Goal: Task Accomplishment & Management: Manage account settings

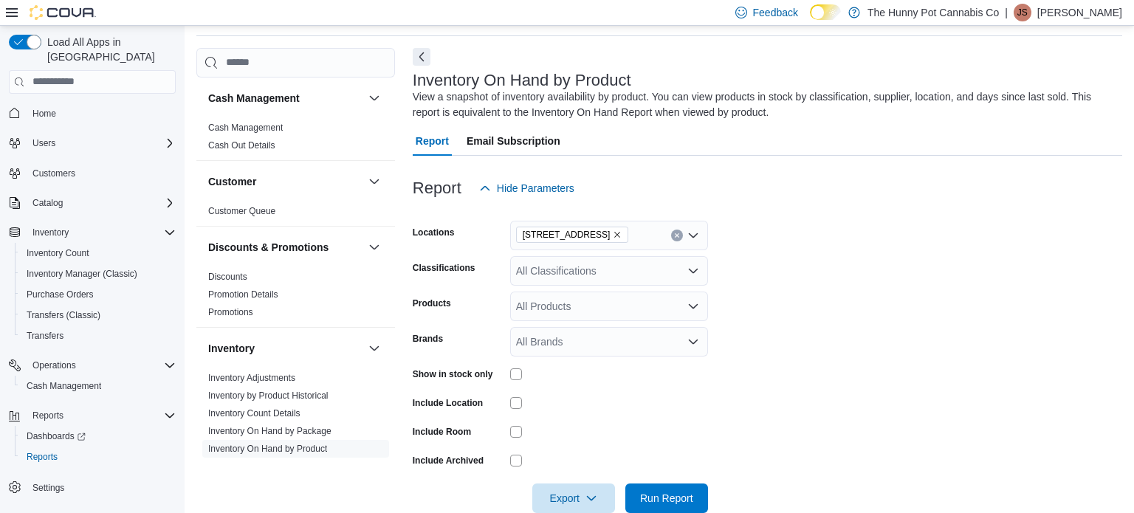
scroll to position [176, 0]
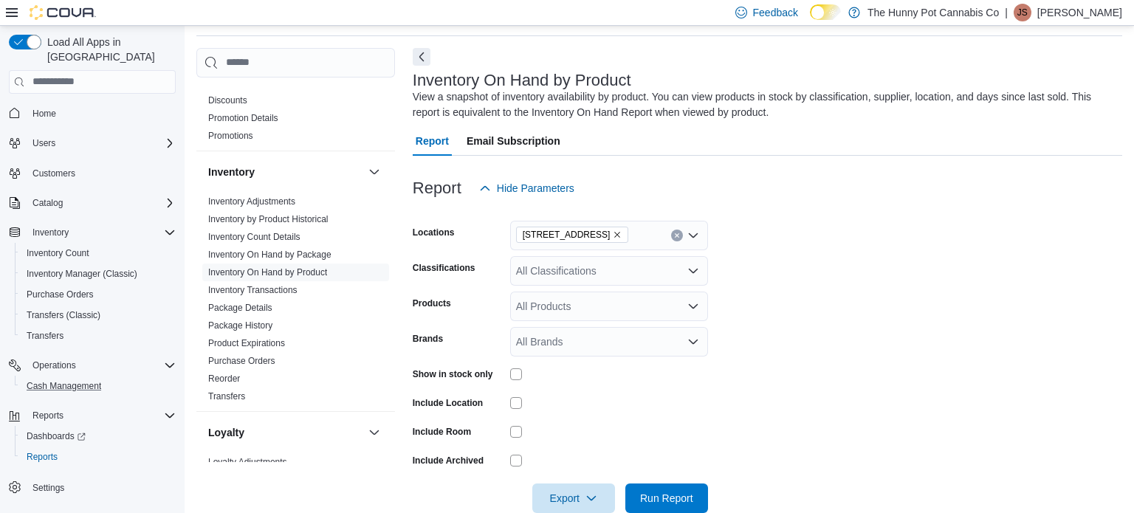
click at [63, 380] on button "Cash Management" at bounding box center [98, 386] width 167 height 21
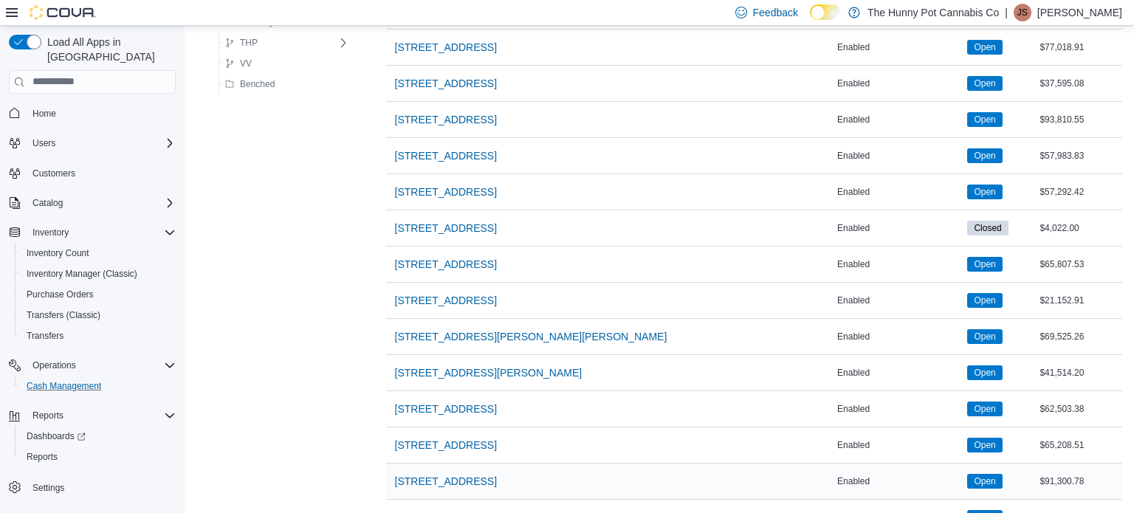
scroll to position [847, 0]
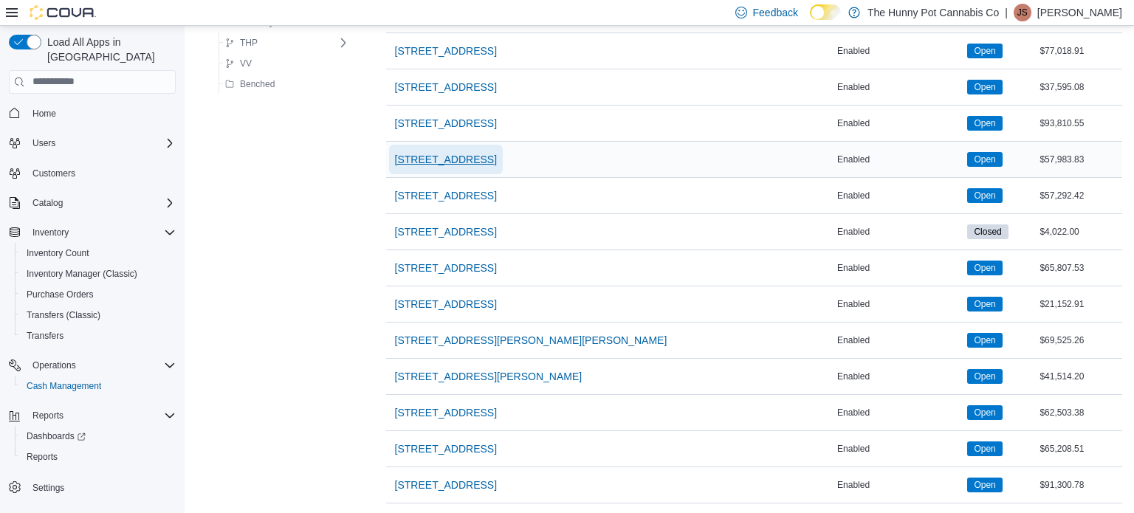
click at [395, 159] on span "[STREET_ADDRESS]" at bounding box center [446, 159] width 102 height 15
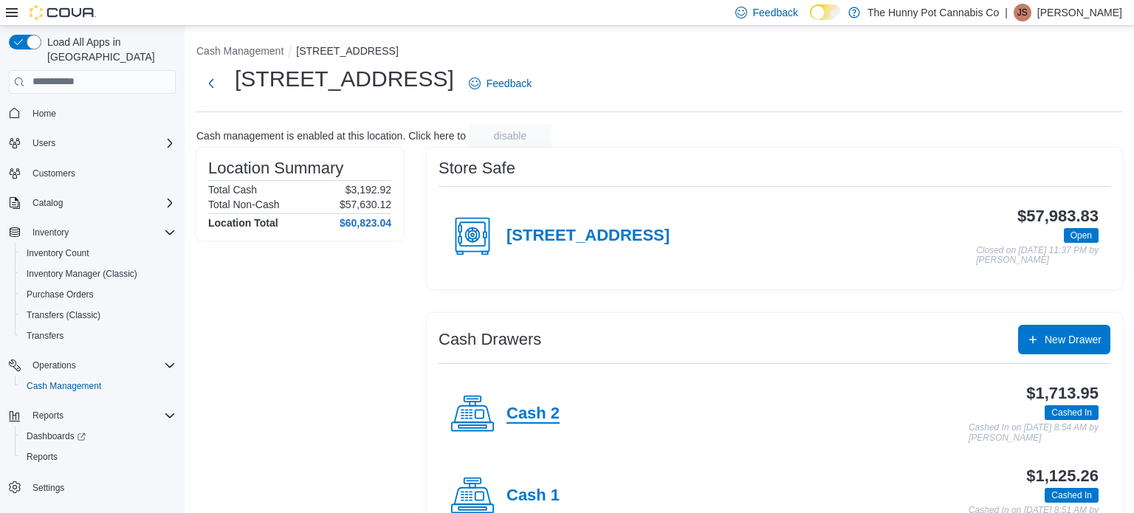
click at [553, 408] on h4 "Cash 2" at bounding box center [532, 413] width 53 height 19
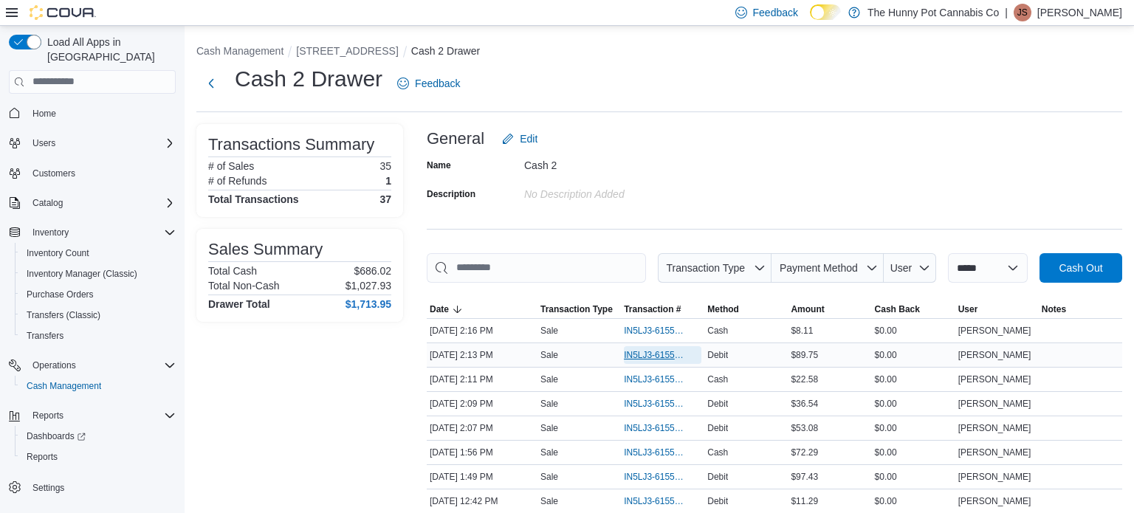
click at [637, 353] on span "IN5LJ3-6155790" at bounding box center [655, 355] width 63 height 12
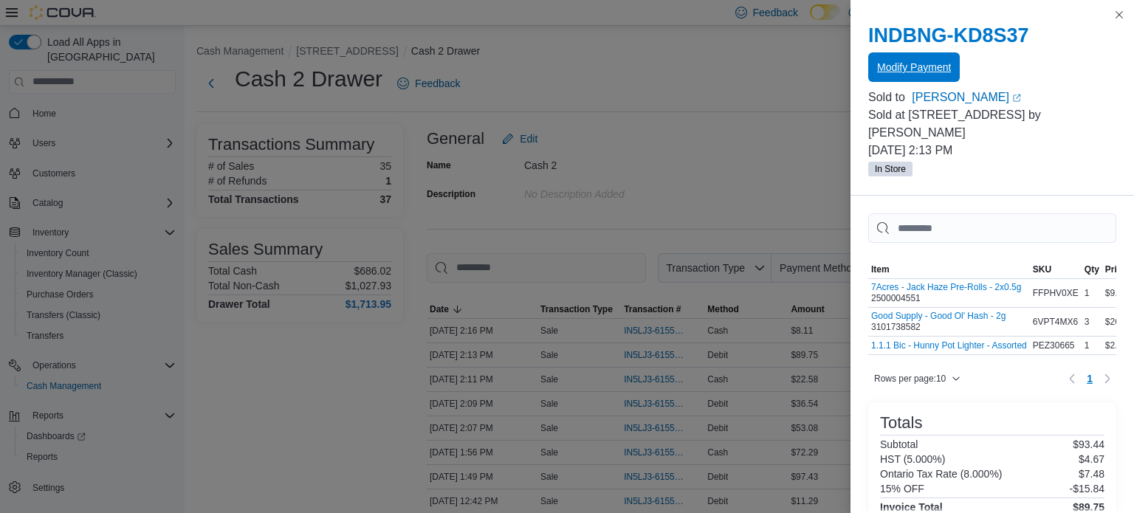
click at [919, 74] on span "Modify Payment" at bounding box center [914, 67] width 74 height 15
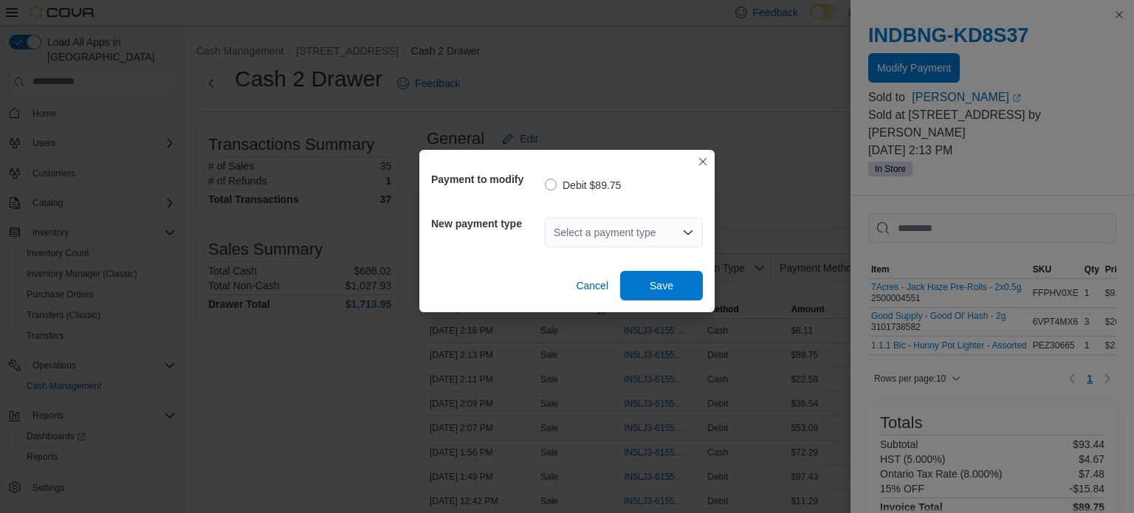
click at [621, 229] on div "Select a payment type" at bounding box center [624, 233] width 158 height 30
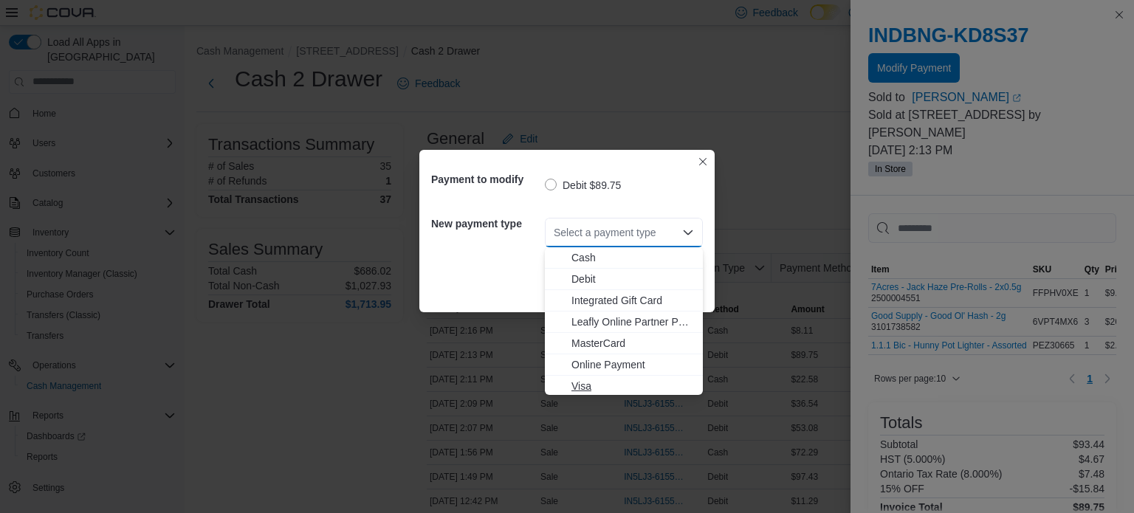
click at [600, 384] on span "Visa" at bounding box center [632, 386] width 123 height 15
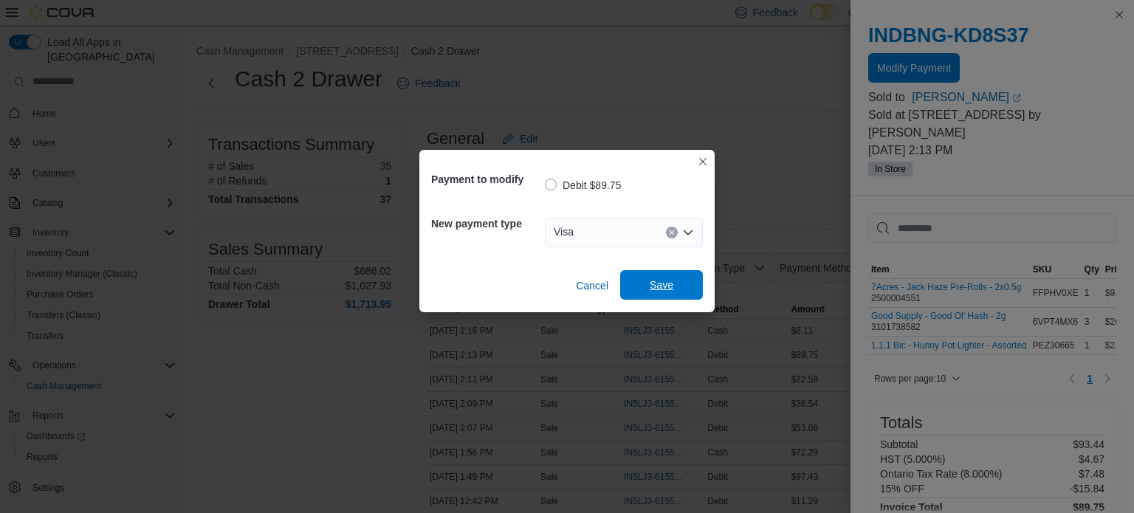
click at [669, 280] on span "Save" at bounding box center [661, 285] width 24 height 15
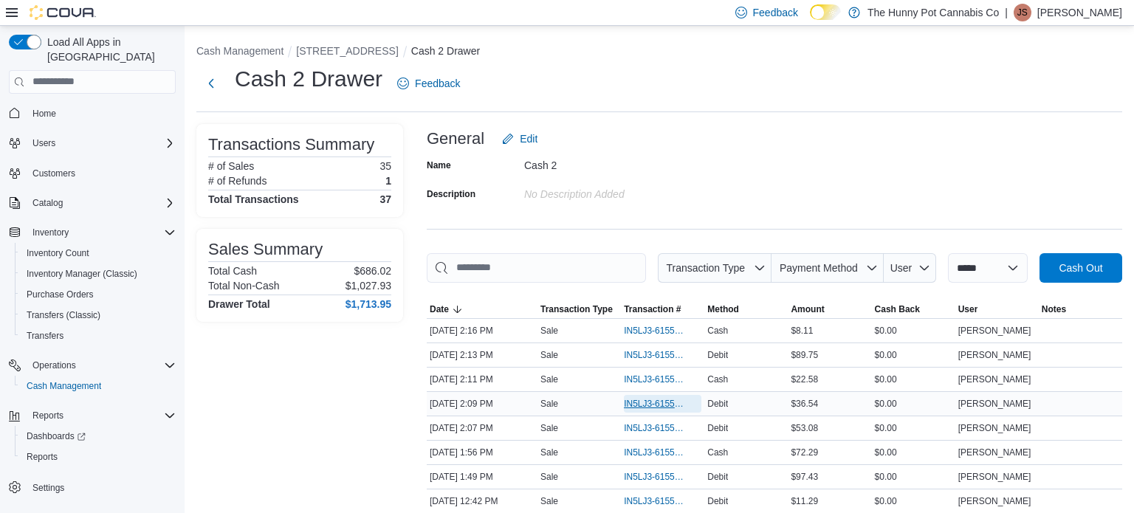
click at [652, 405] on span "IN5LJ3-6155763" at bounding box center [655, 404] width 63 height 12
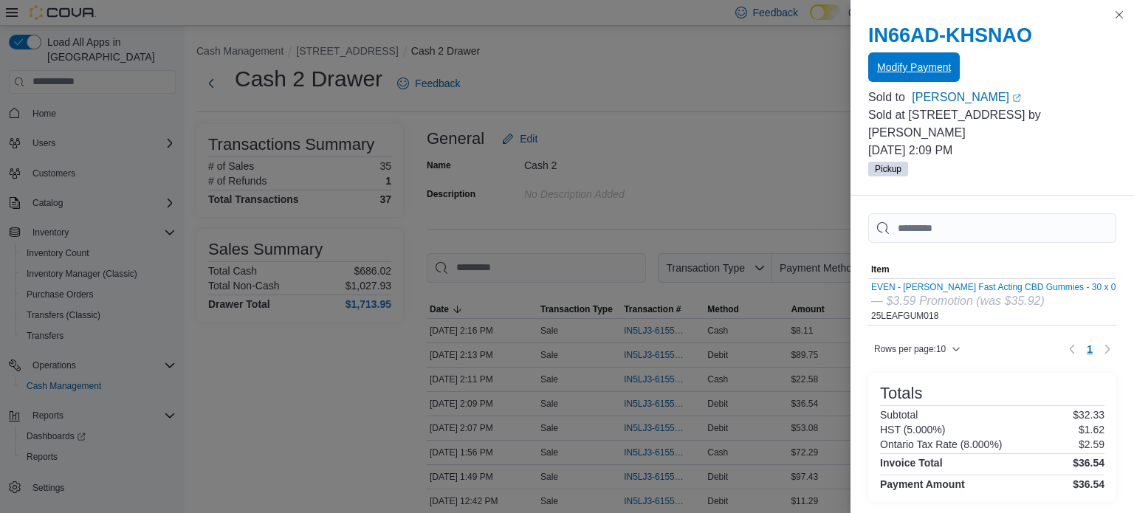
click at [923, 64] on span "Modify Payment" at bounding box center [914, 67] width 74 height 15
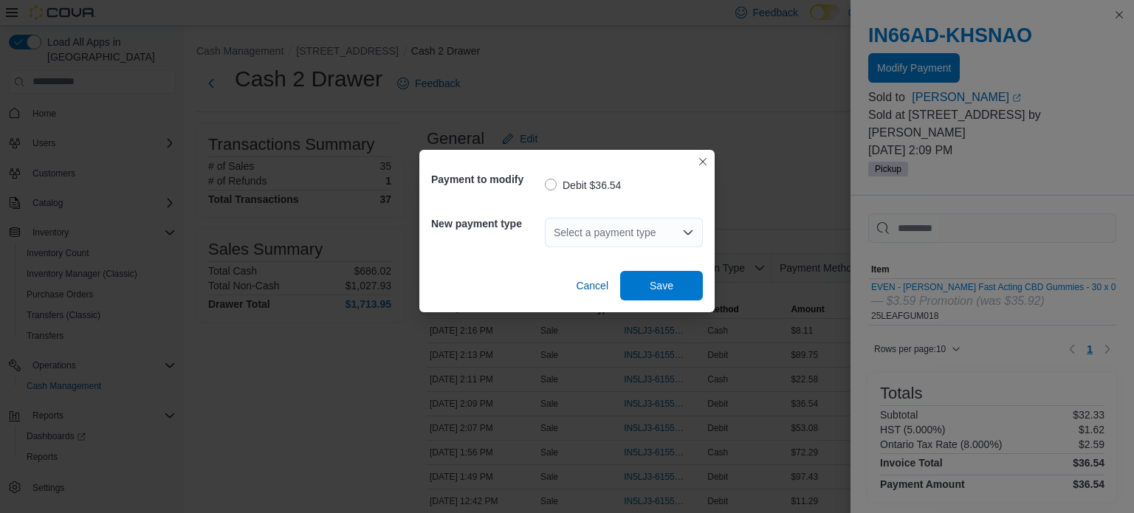
click at [676, 225] on div "Select a payment type" at bounding box center [624, 233] width 158 height 30
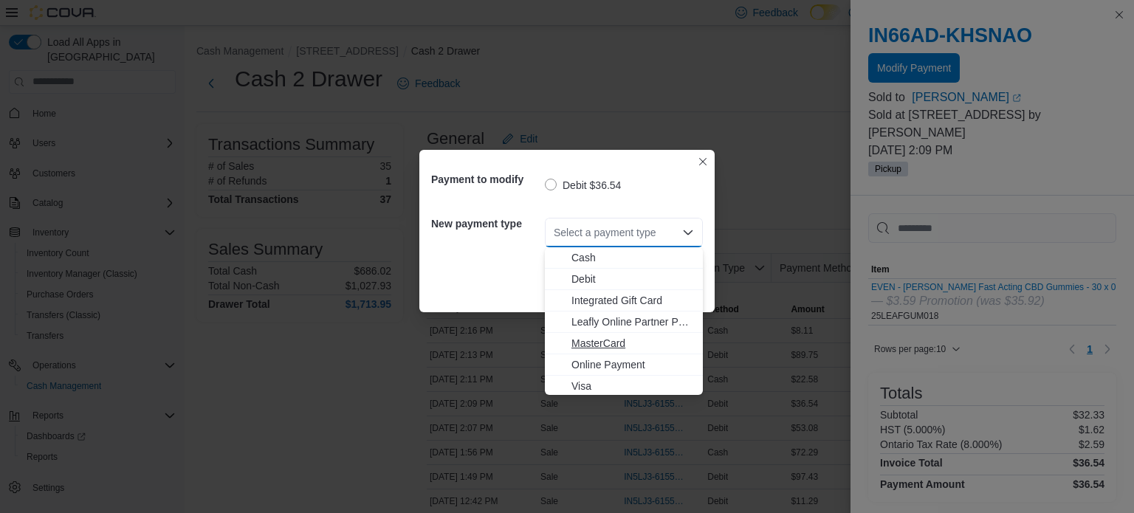
click at [576, 348] on span "MasterCard" at bounding box center [632, 343] width 123 height 15
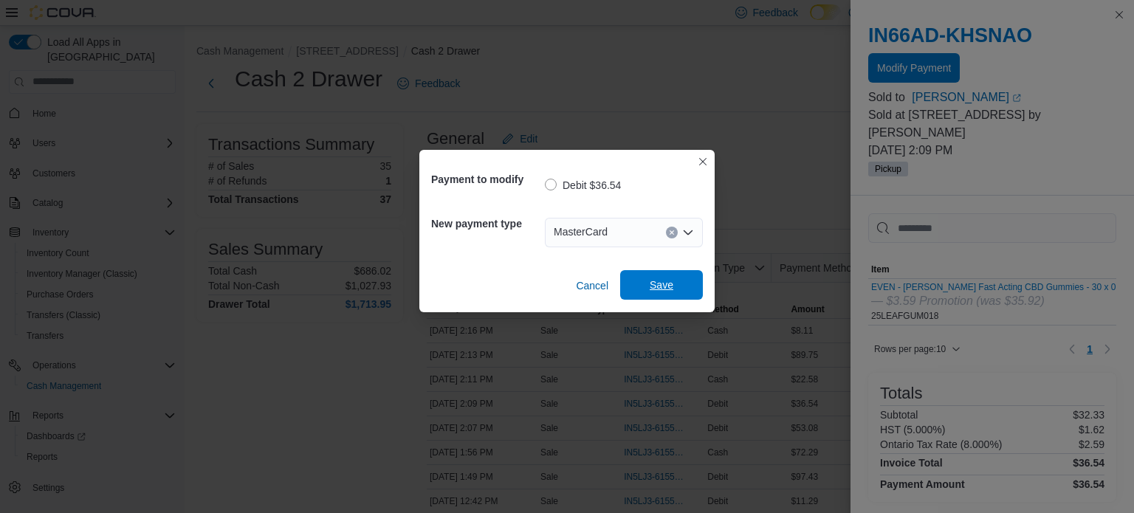
click at [637, 292] on span "Save" at bounding box center [661, 285] width 65 height 30
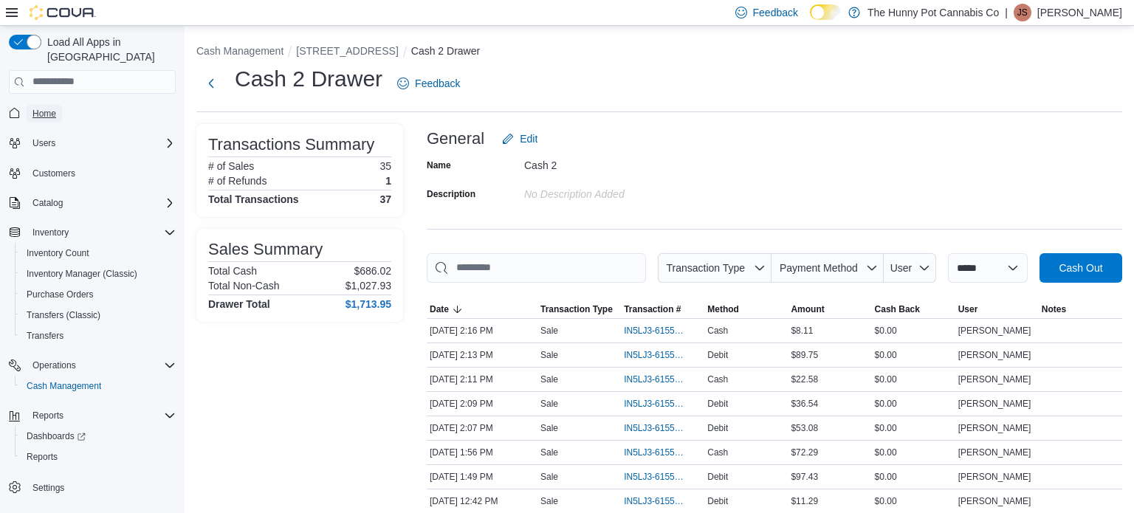
click at [42, 108] on span "Home" at bounding box center [44, 114] width 24 height 12
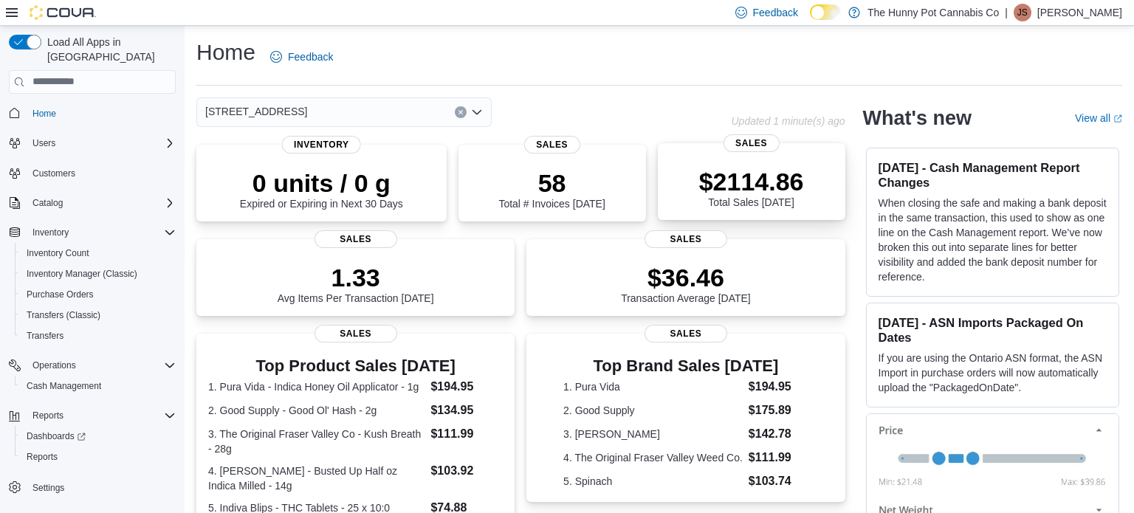
click at [720, 195] on p "$2114.86" at bounding box center [751, 182] width 105 height 30
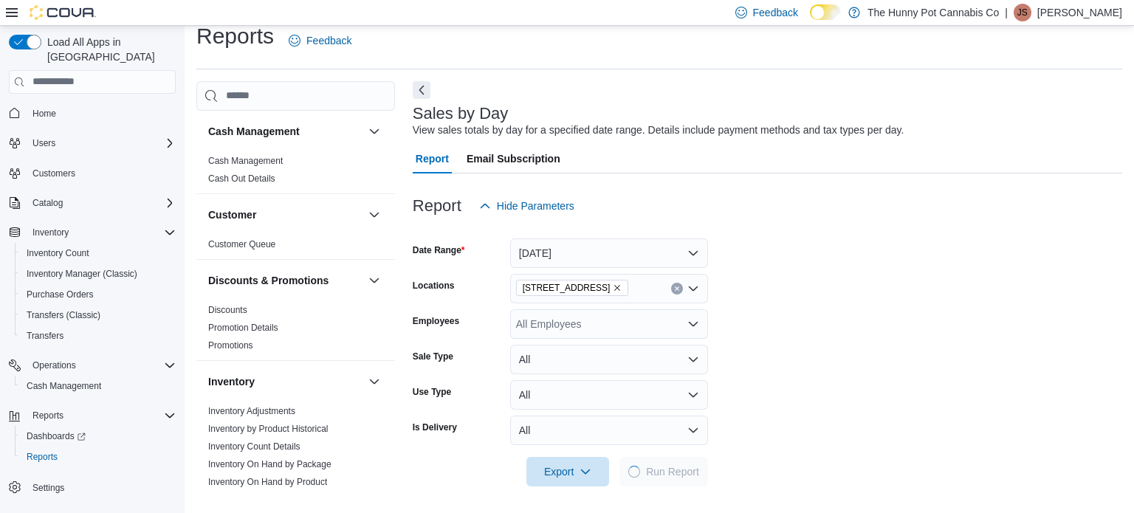
scroll to position [18, 0]
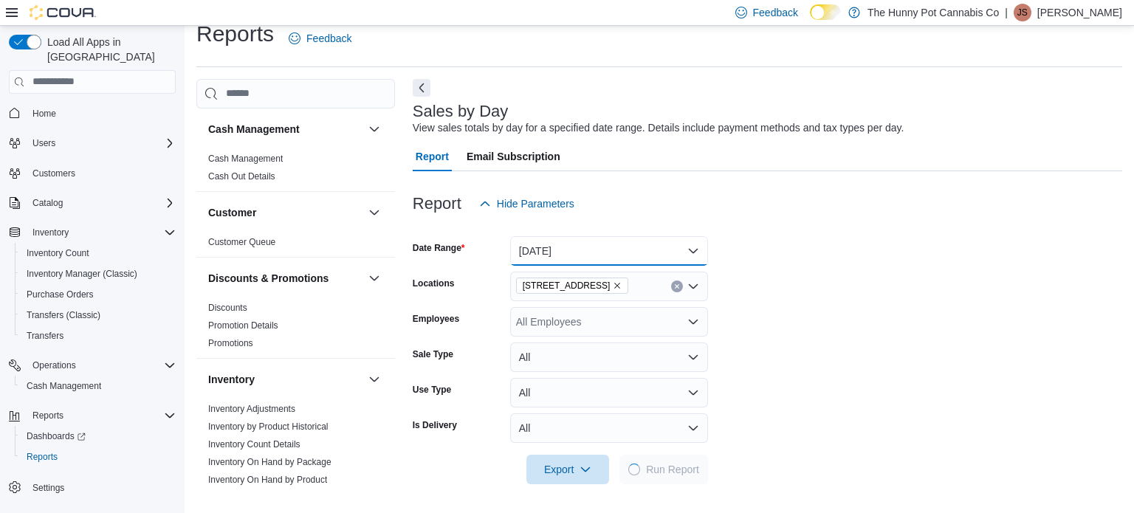
click at [686, 262] on button "Today" at bounding box center [609, 251] width 198 height 30
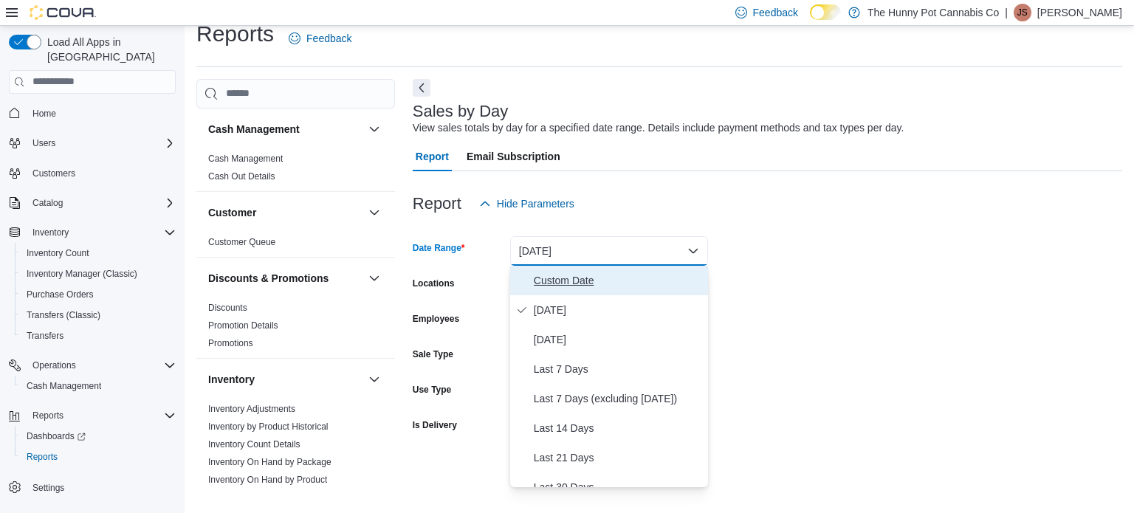
click at [677, 282] on span "Custom Date" at bounding box center [618, 281] width 168 height 18
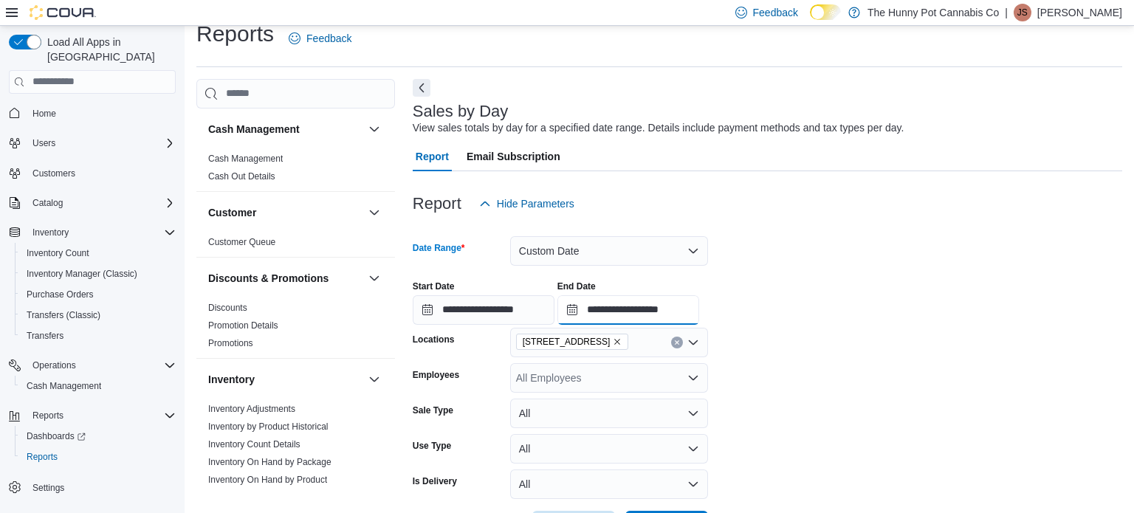
click at [699, 312] on input "**********" at bounding box center [628, 310] width 142 height 30
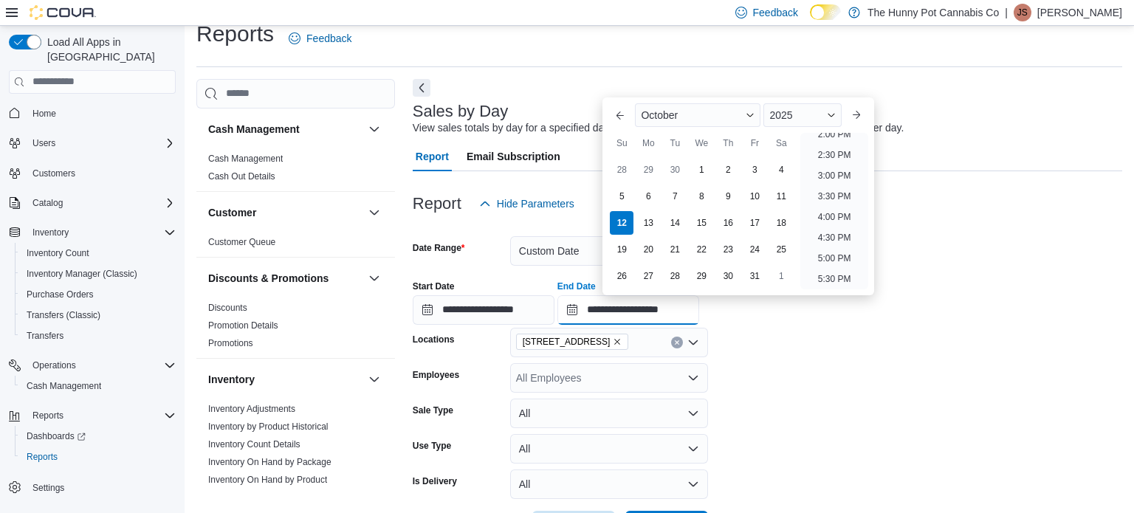
scroll to position [571, 0]
click at [824, 148] on li "2:00 PM" at bounding box center [834, 152] width 45 height 18
type input "**********"
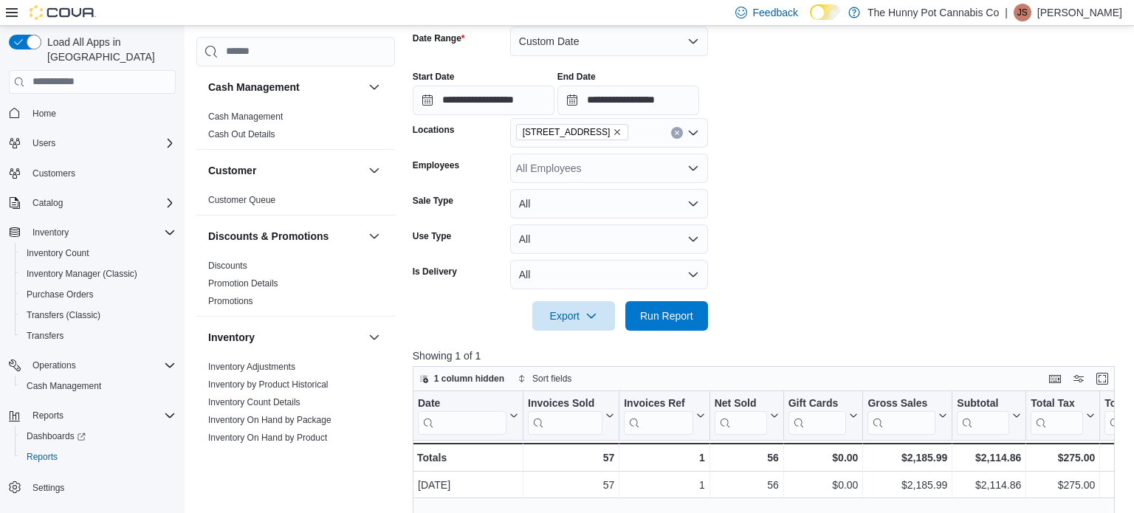
scroll to position [226, 0]
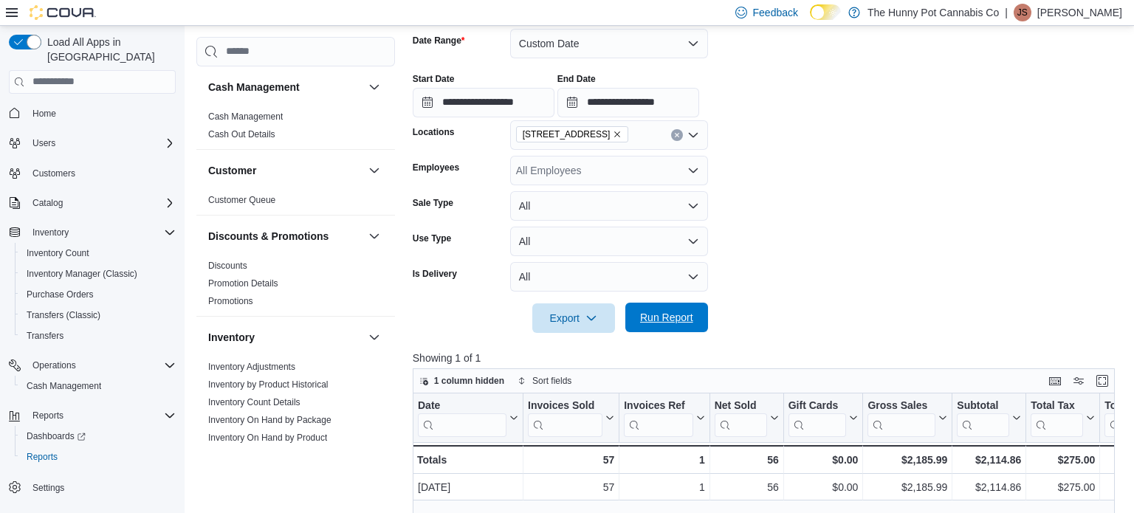
click at [661, 322] on span "Run Report" at bounding box center [666, 317] width 53 height 15
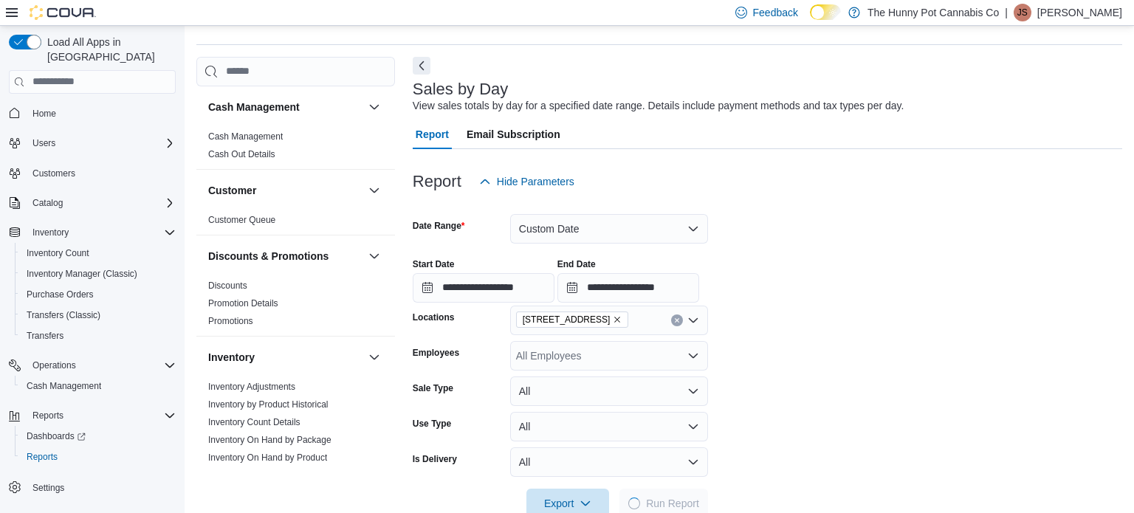
scroll to position [34, 0]
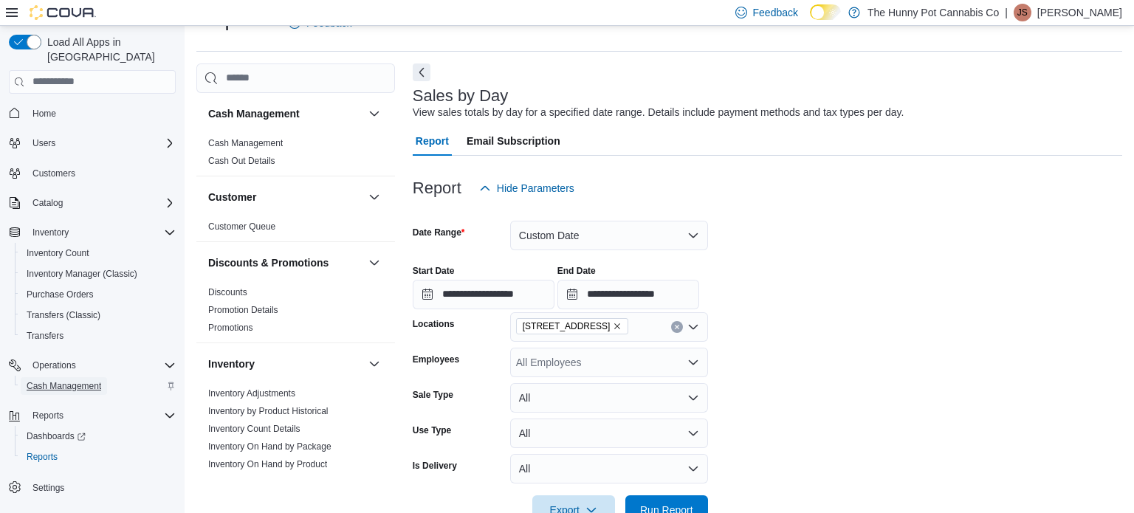
click at [58, 380] on span "Cash Management" at bounding box center [64, 386] width 75 height 12
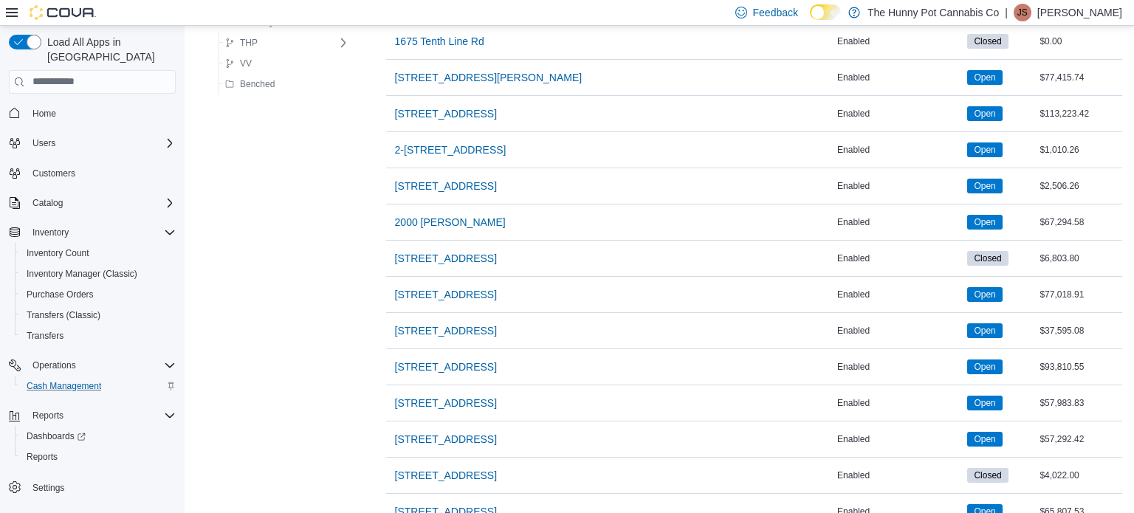
scroll to position [602, 0]
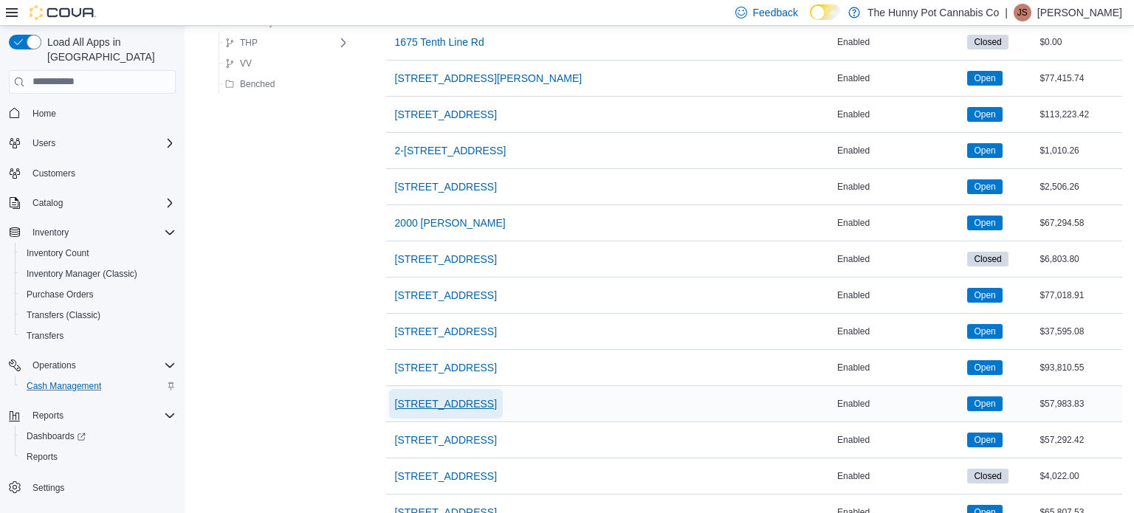
click at [424, 398] on span "[STREET_ADDRESS]" at bounding box center [446, 403] width 102 height 15
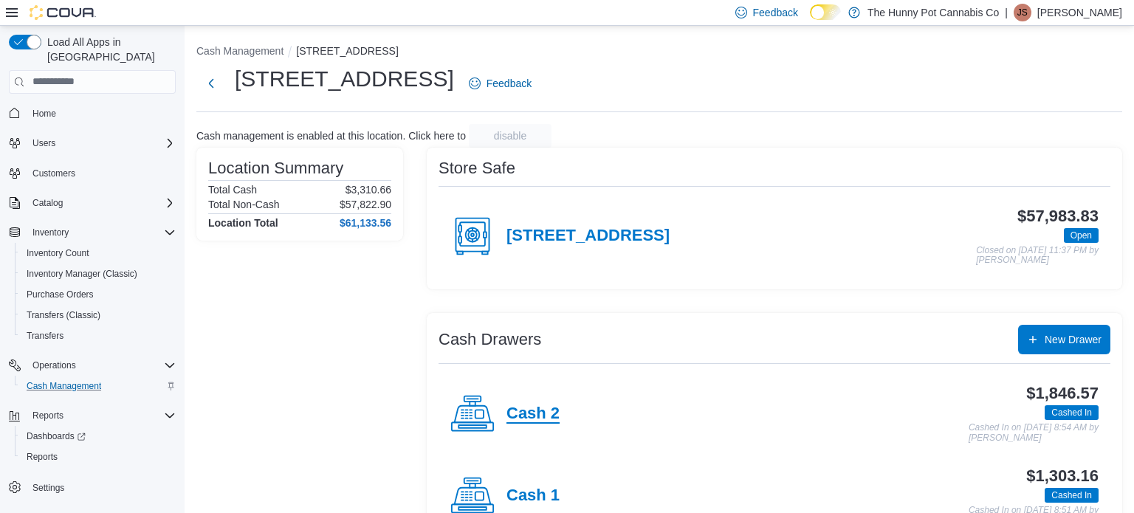
click at [517, 410] on h4 "Cash 2" at bounding box center [532, 413] width 53 height 19
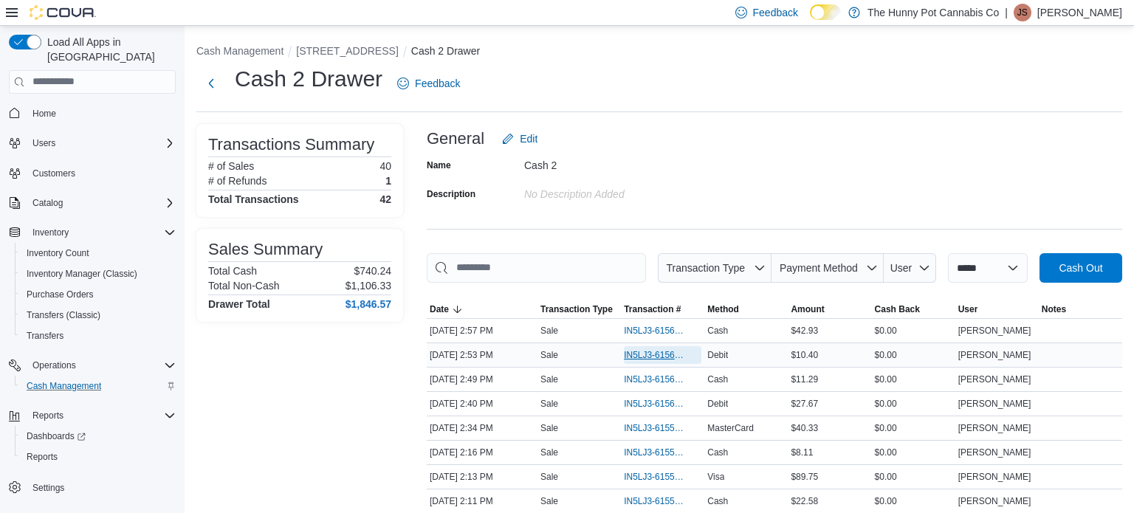
click at [645, 349] on span "IN5LJ3-6156130" at bounding box center [655, 355] width 63 height 12
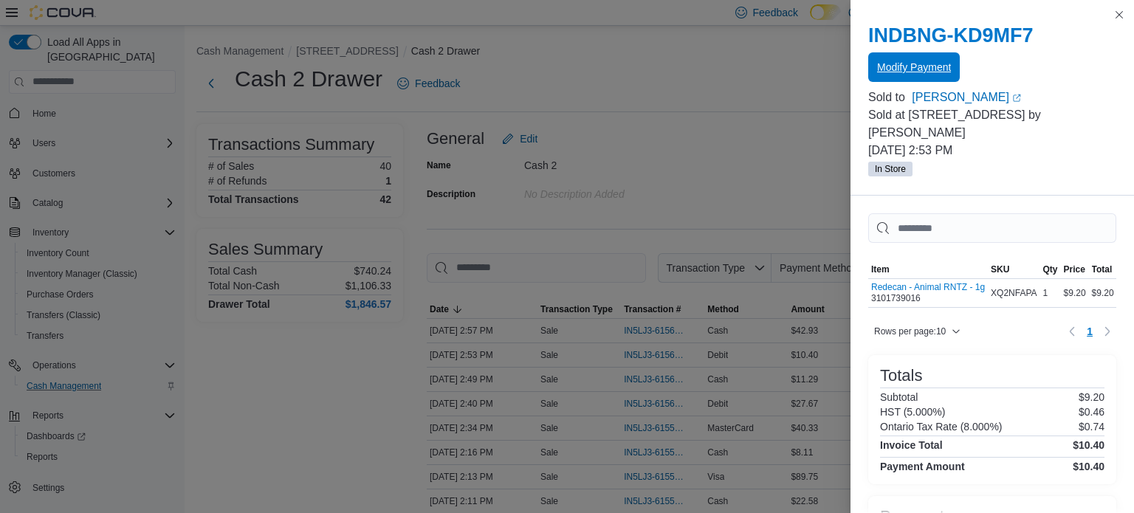
click at [887, 78] on span "Modify Payment" at bounding box center [914, 67] width 74 height 30
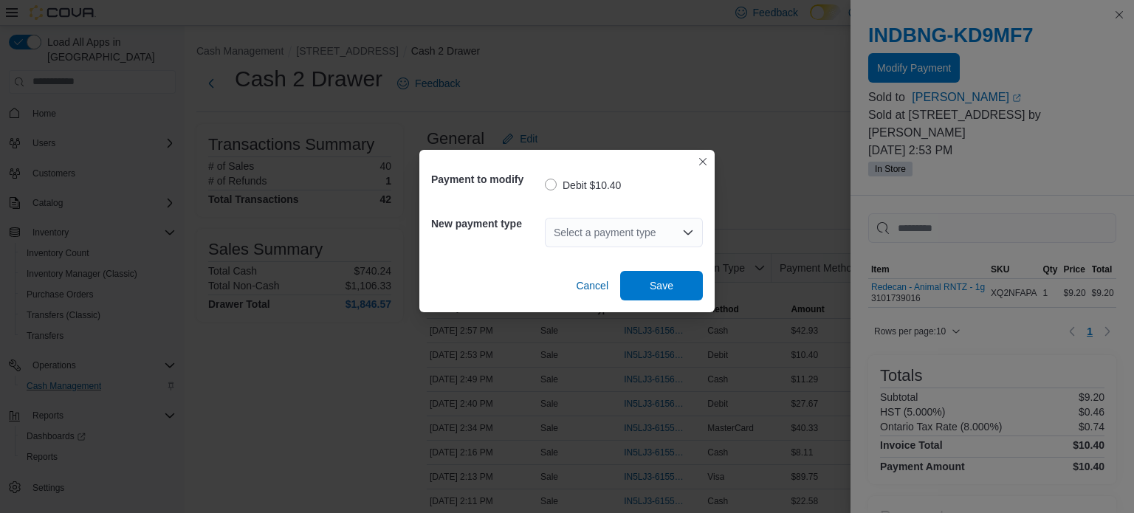
click at [569, 235] on div "Select a payment type" at bounding box center [624, 233] width 158 height 30
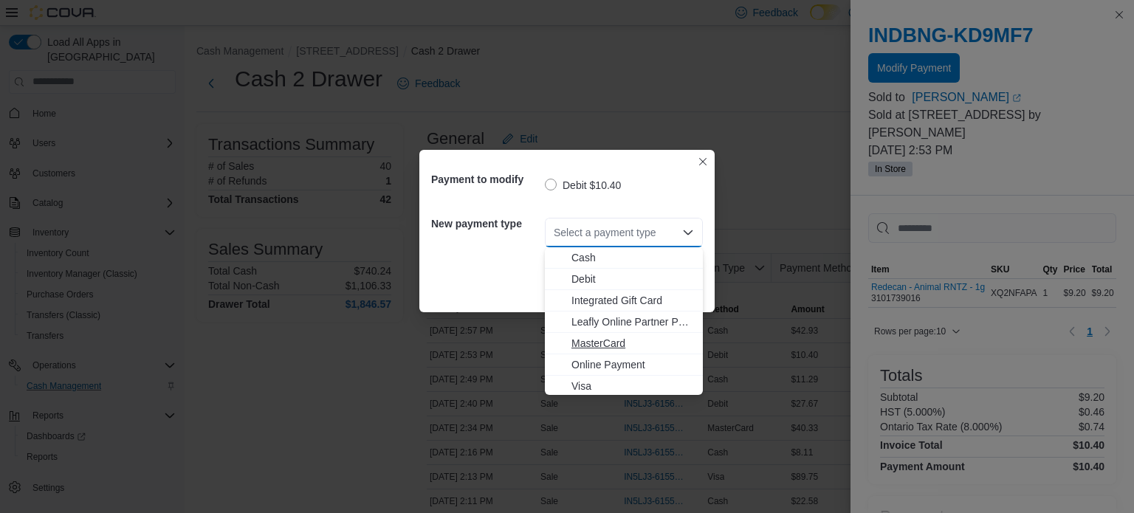
click at [617, 339] on span "MasterCard" at bounding box center [632, 343] width 123 height 15
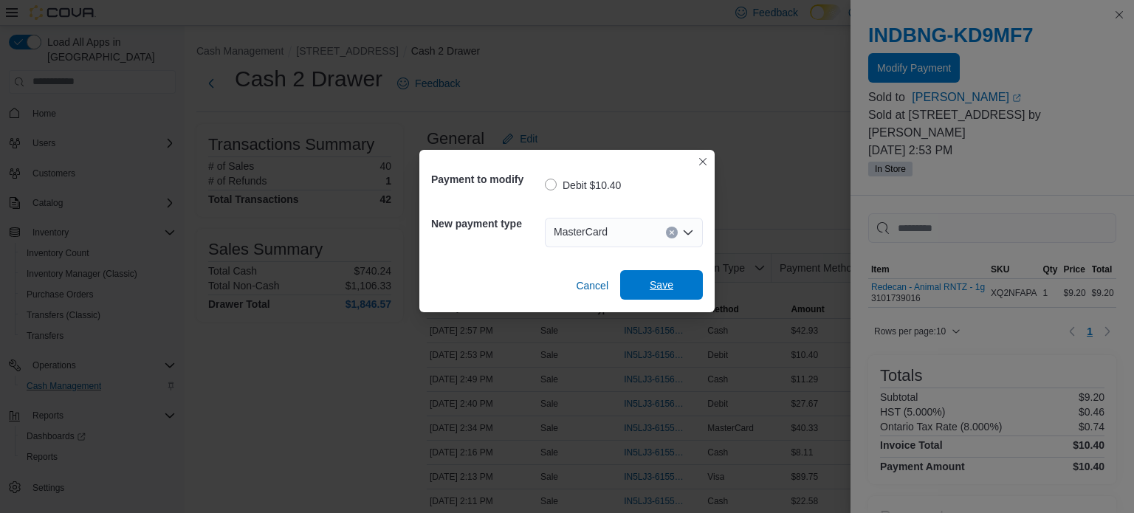
click at [652, 286] on span "Save" at bounding box center [661, 285] width 24 height 15
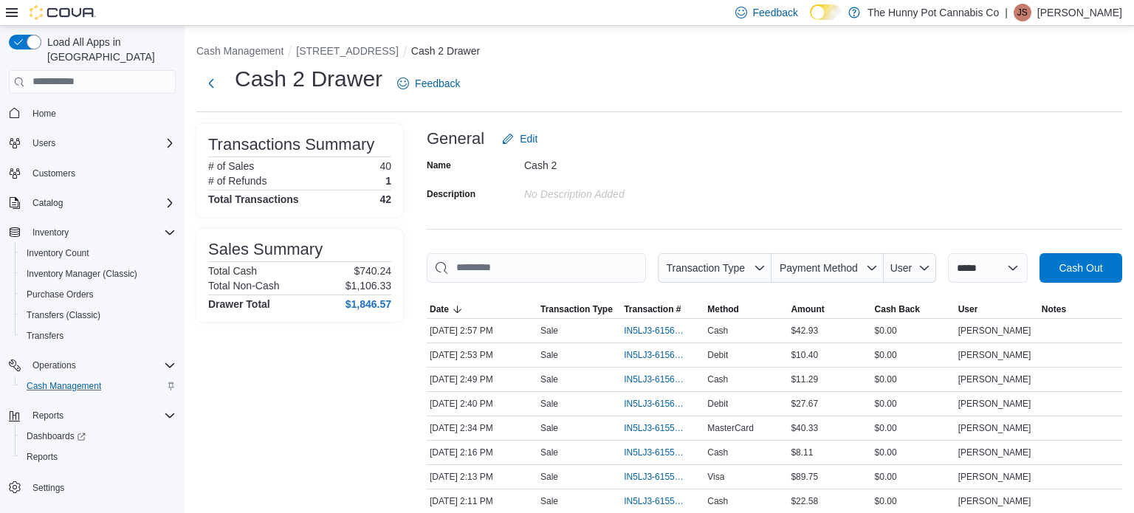
click at [25, 104] on span "Home" at bounding box center [92, 113] width 167 height 18
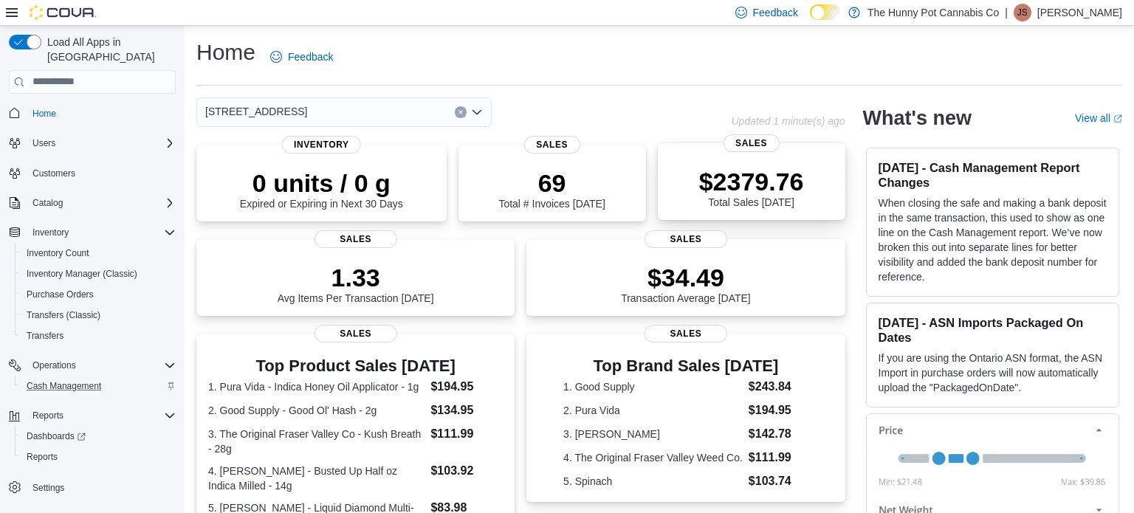
click at [741, 187] on p "$2379.76" at bounding box center [751, 182] width 105 height 30
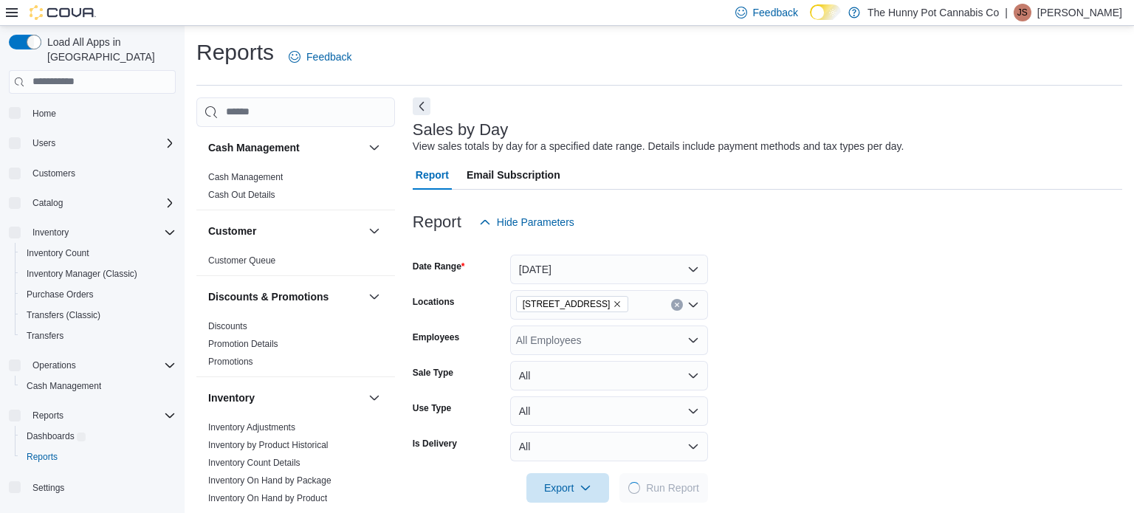
scroll to position [18, 0]
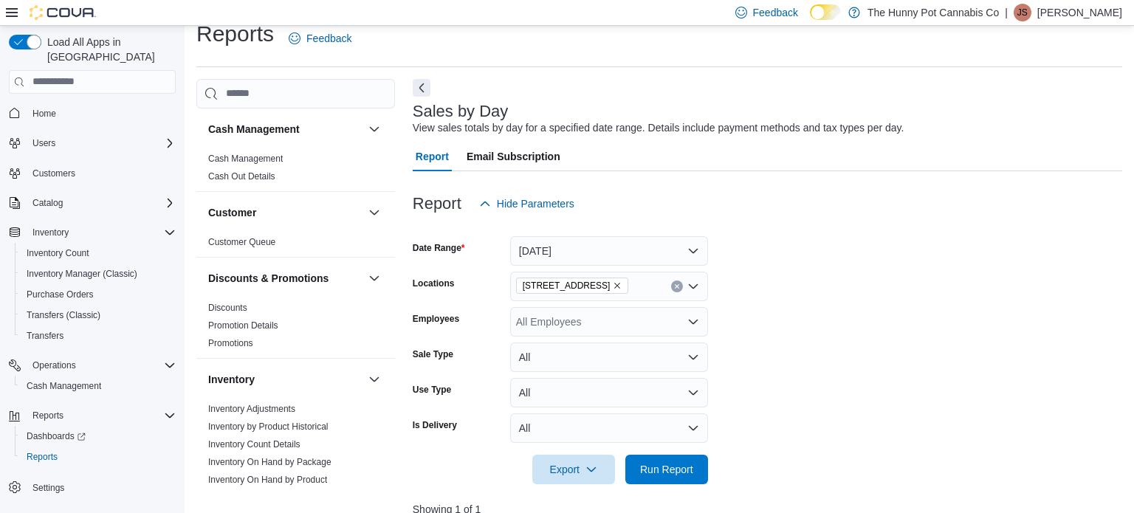
click at [777, 266] on form "Date Range Today Locations 2500 Hurontario St Employees All Employees Sale Type…" at bounding box center [767, 351] width 709 height 266
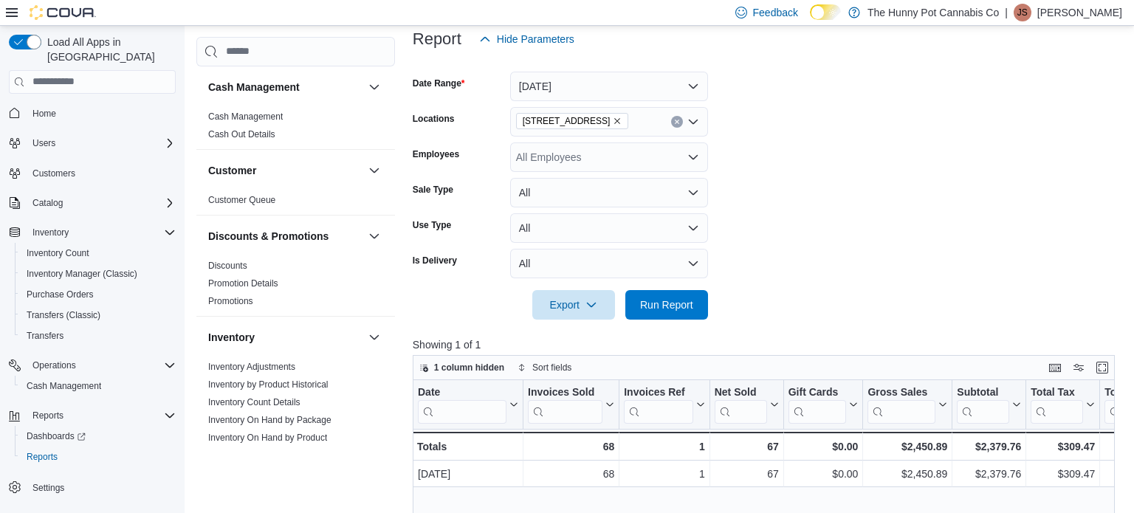
scroll to position [180, 0]
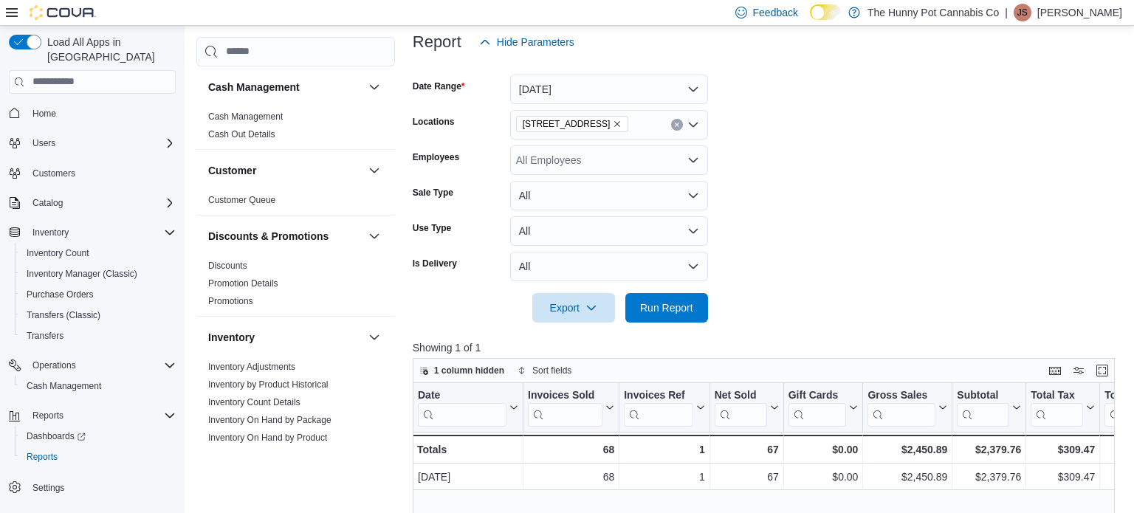
click at [777, 266] on form "Date Range Today Locations 2500 Hurontario St Employees All Employees Sale Type…" at bounding box center [767, 190] width 709 height 266
click at [658, 83] on button "Today" at bounding box center [609, 90] width 198 height 30
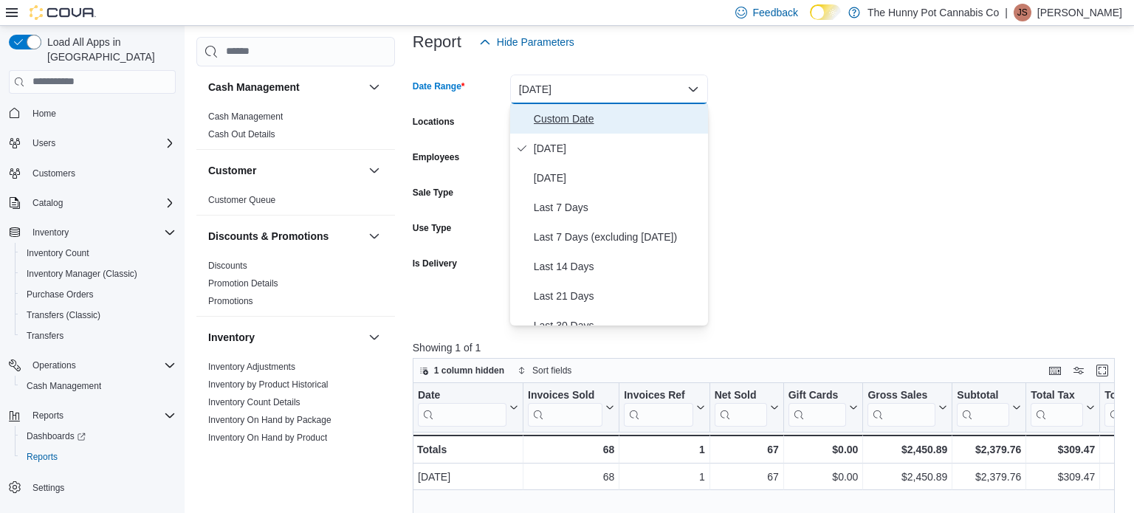
click at [670, 117] on span "Custom Date" at bounding box center [618, 119] width 168 height 18
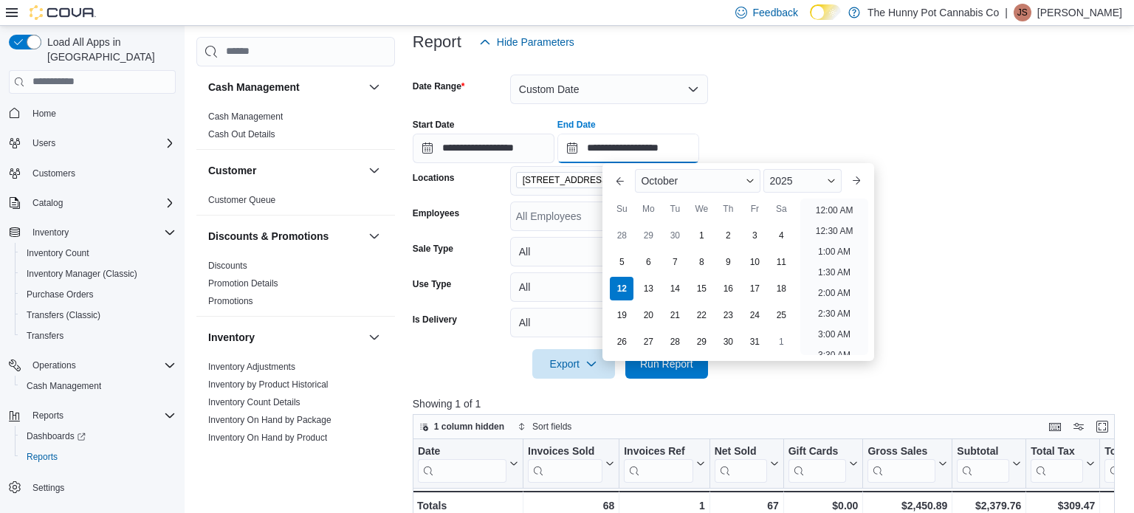
click at [699, 156] on input "**********" at bounding box center [628, 149] width 142 height 30
click at [828, 212] on li "3:00 PM" at bounding box center [834, 213] width 45 height 18
type input "**********"
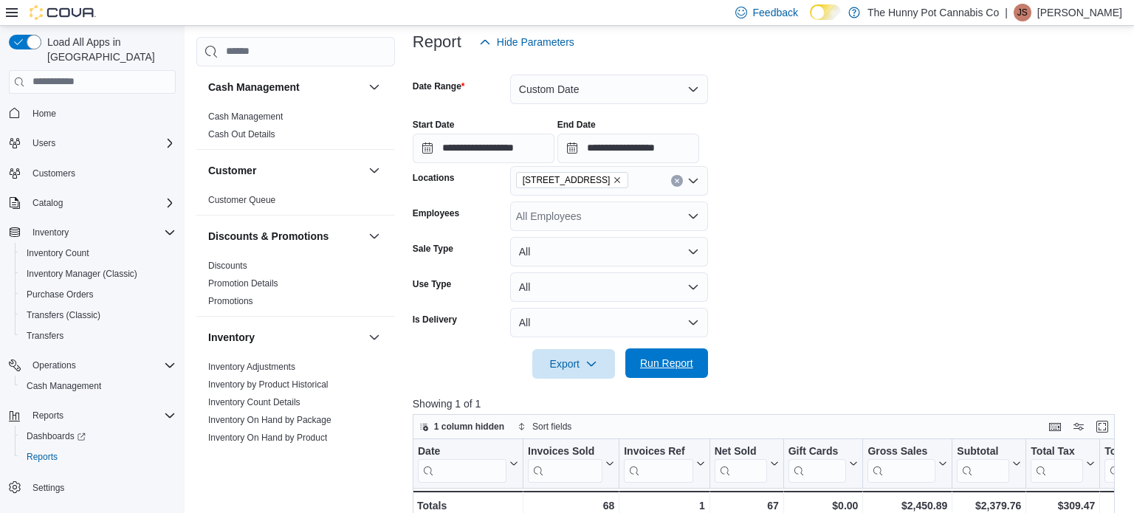
click at [675, 359] on span "Run Report" at bounding box center [666, 363] width 53 height 15
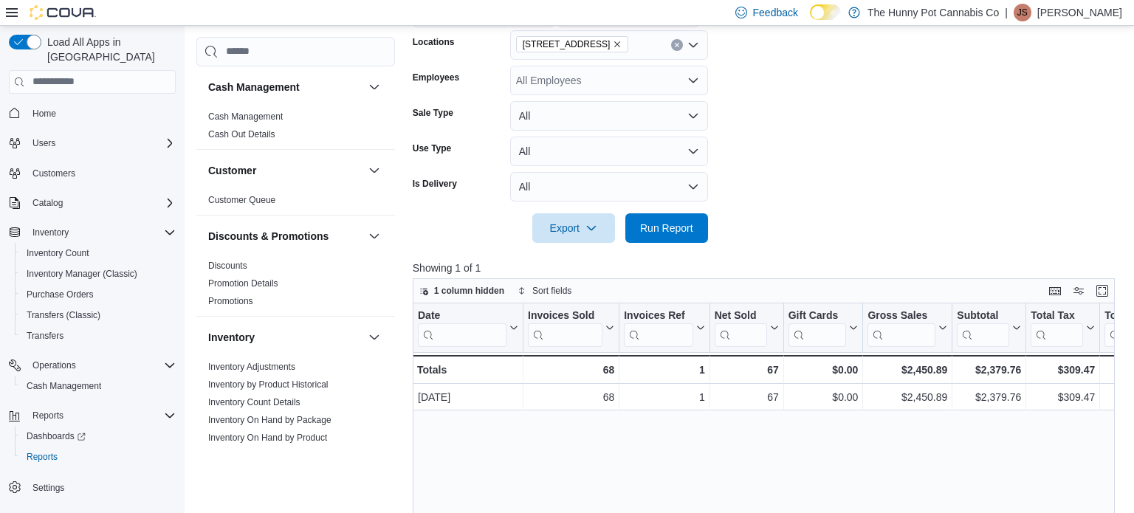
scroll to position [34, 0]
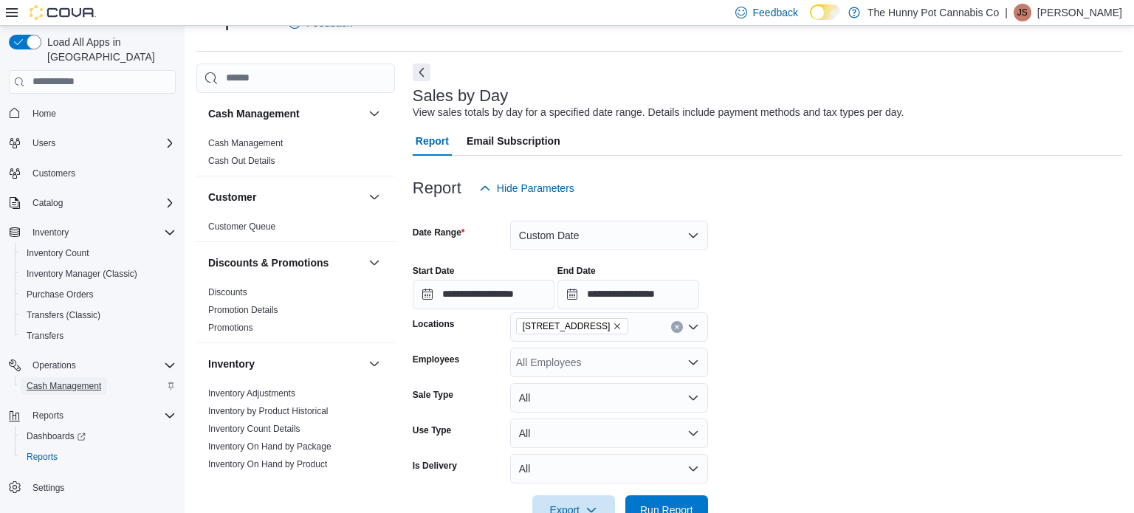
click at [74, 378] on span "Cash Management" at bounding box center [64, 386] width 75 height 18
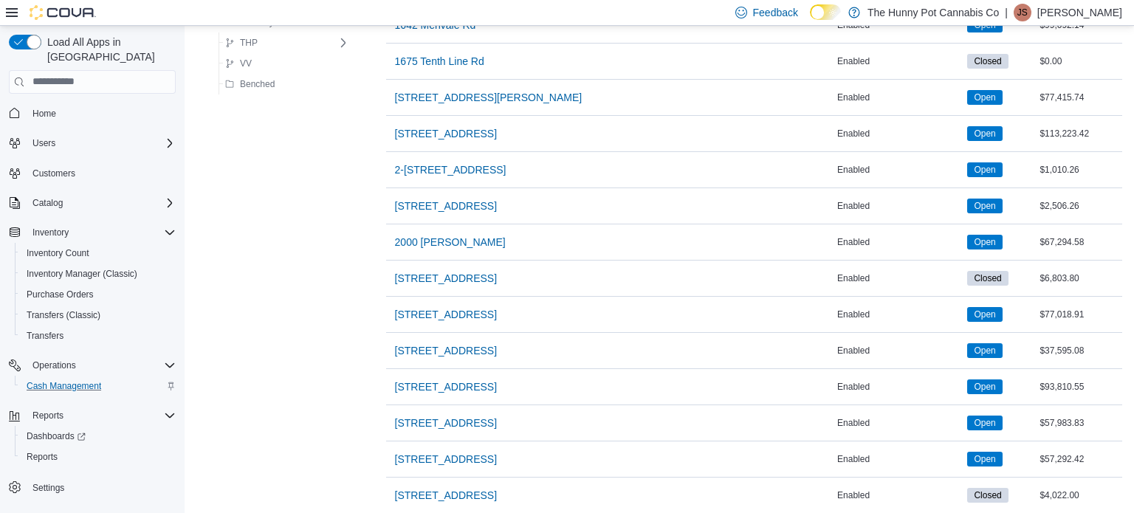
scroll to position [585, 0]
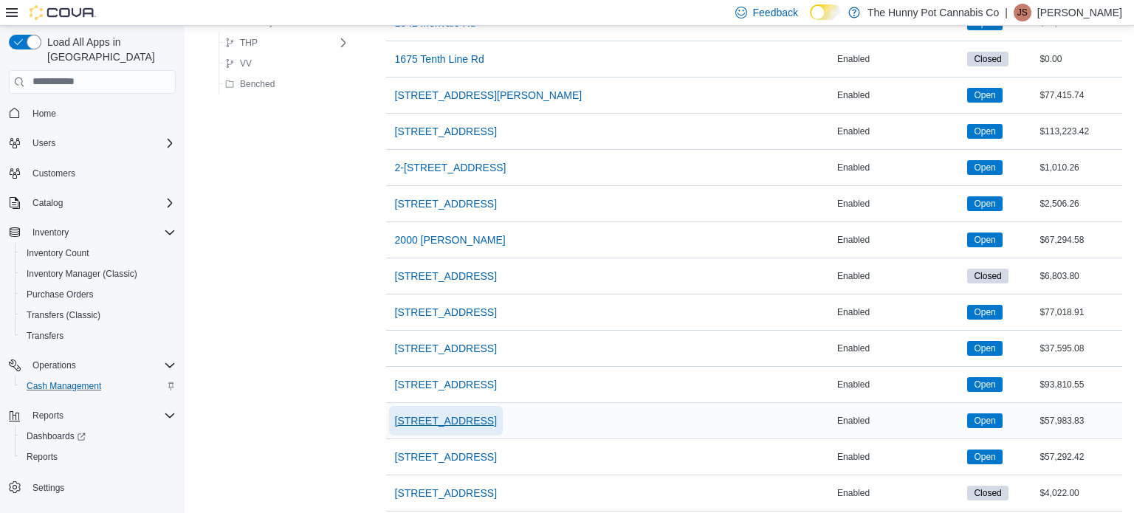
click at [460, 414] on span "[STREET_ADDRESS]" at bounding box center [446, 420] width 102 height 15
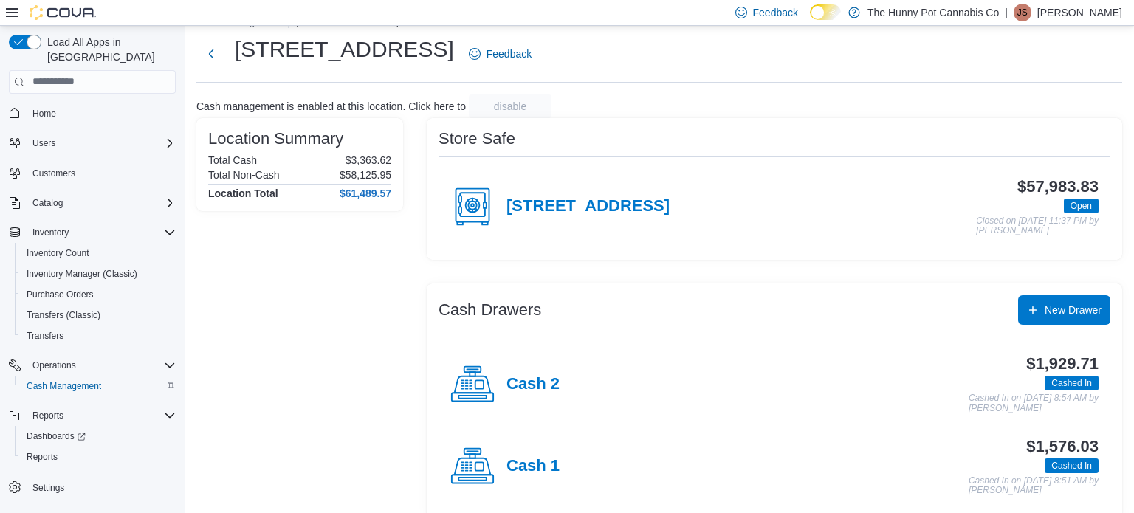
scroll to position [30, 0]
click at [537, 382] on h4 "Cash 2" at bounding box center [532, 384] width 53 height 19
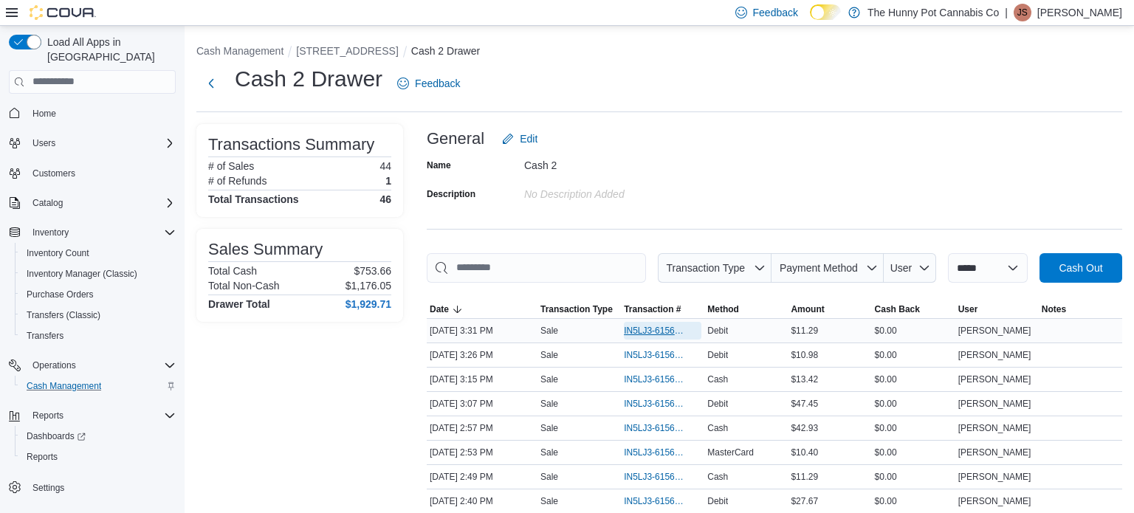
click at [627, 328] on span "IN5LJ3-6156453" at bounding box center [655, 331] width 63 height 12
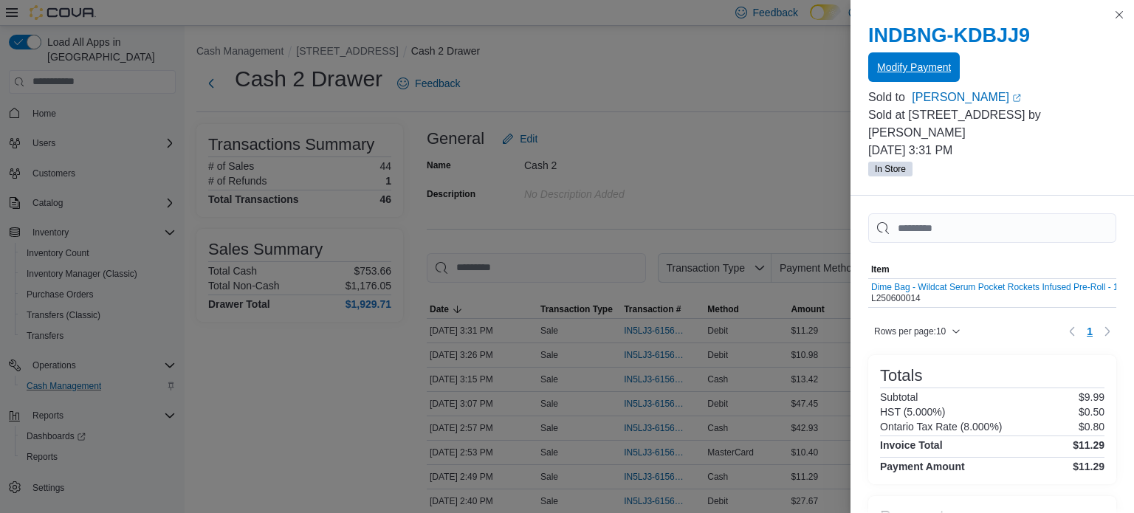
click at [931, 64] on span "Modify Payment" at bounding box center [914, 67] width 74 height 15
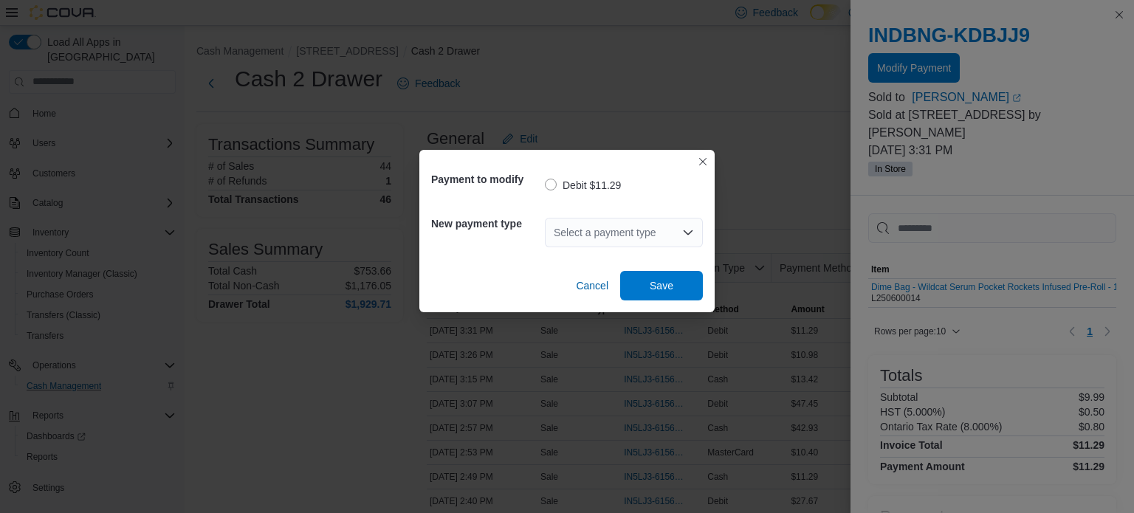
click at [664, 231] on div "Select a payment type" at bounding box center [624, 233] width 158 height 30
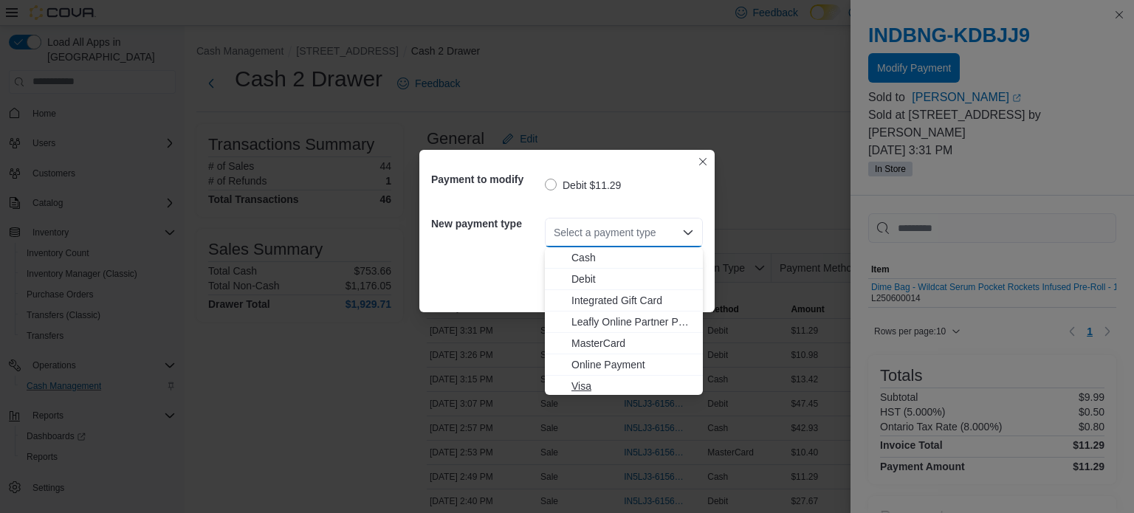
click at [614, 388] on span "Visa" at bounding box center [632, 386] width 123 height 15
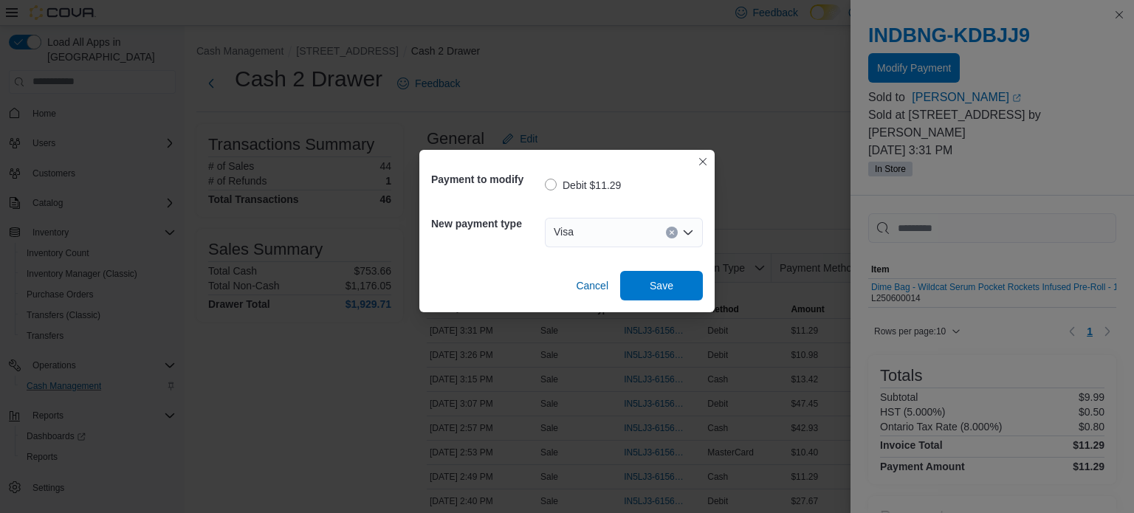
click at [614, 388] on div "Payment to modify Debit $11.29 New payment type Visa Combo box. Selected. Visa.…" at bounding box center [567, 256] width 1134 height 513
click at [666, 294] on span "Save" at bounding box center [661, 285] width 65 height 30
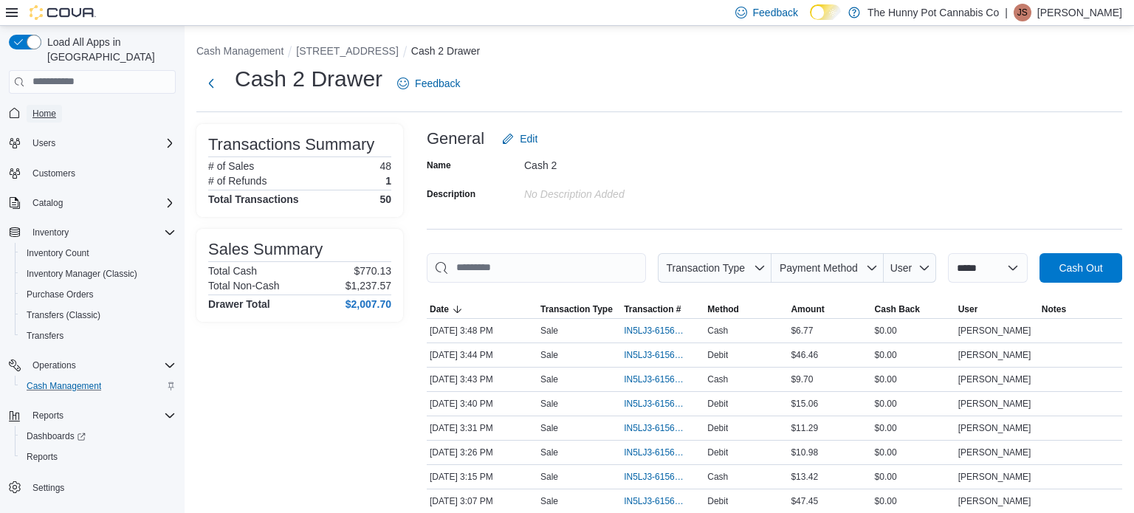
click at [49, 108] on span "Home" at bounding box center [44, 114] width 24 height 12
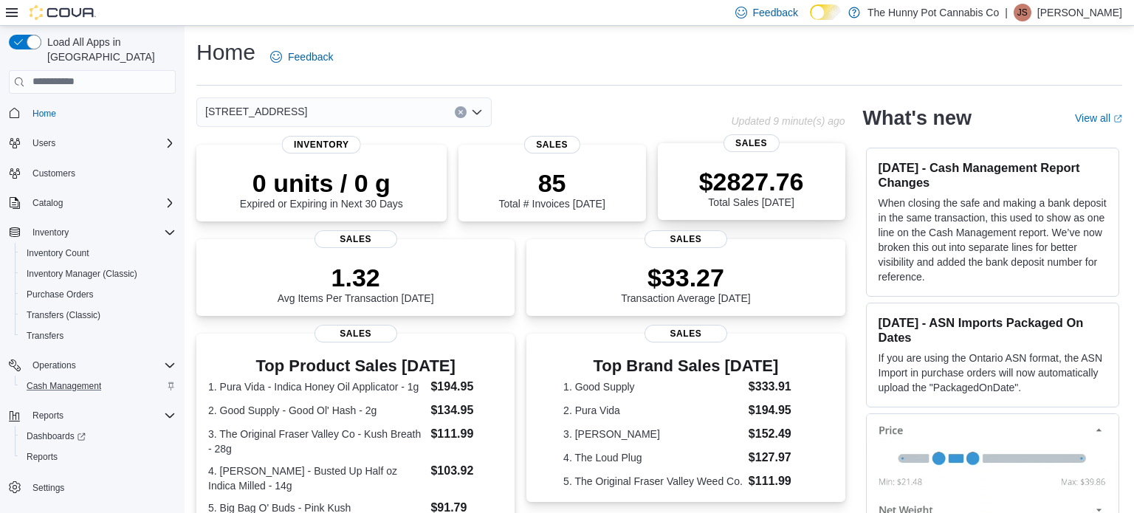
click at [740, 190] on p "$2827.76" at bounding box center [751, 182] width 105 height 30
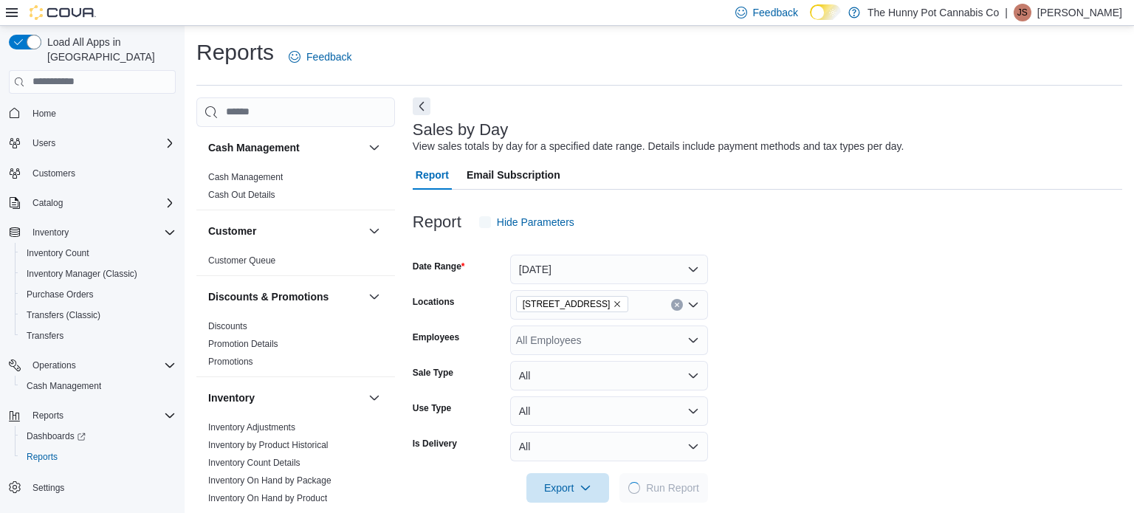
scroll to position [18, 0]
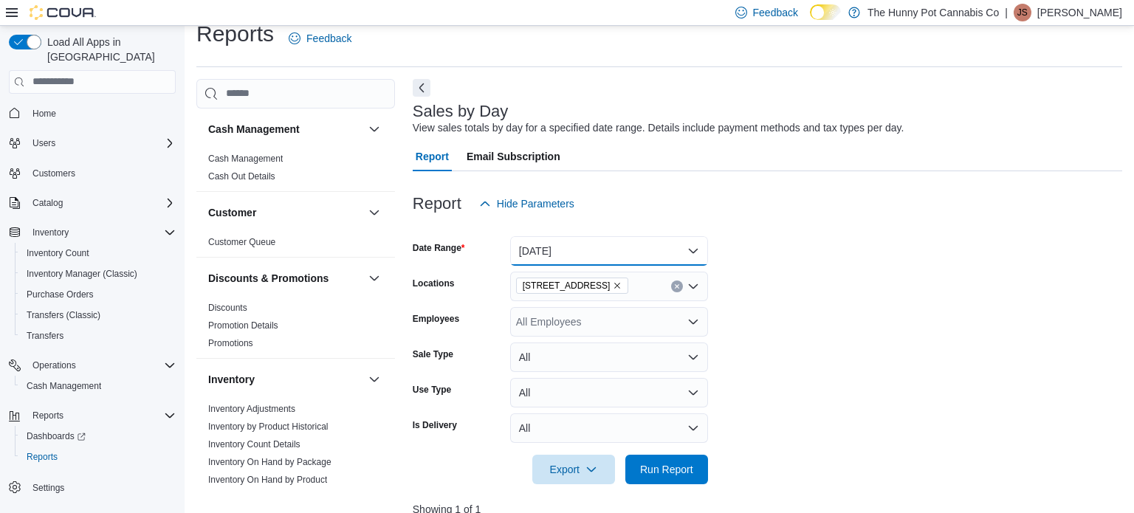
click at [634, 253] on button "Today" at bounding box center [609, 251] width 198 height 30
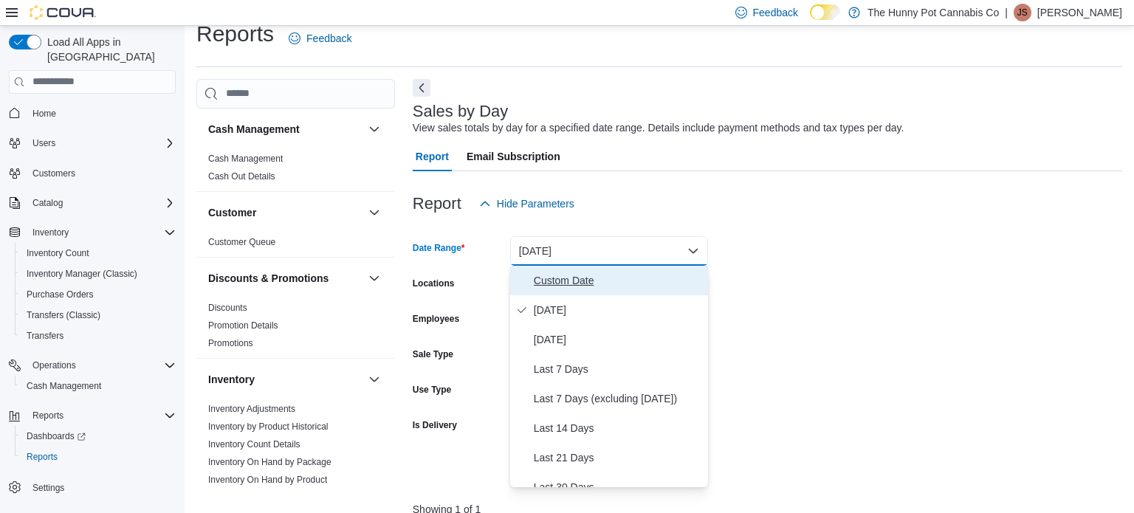
click at [606, 269] on button "Custom Date" at bounding box center [609, 281] width 198 height 30
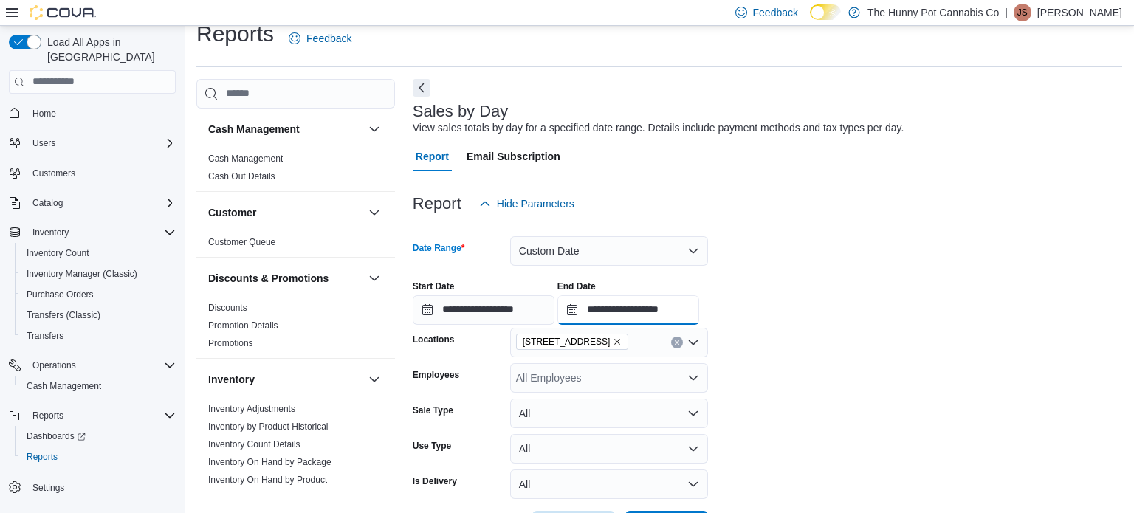
click at [699, 311] on input "**********" at bounding box center [628, 310] width 142 height 30
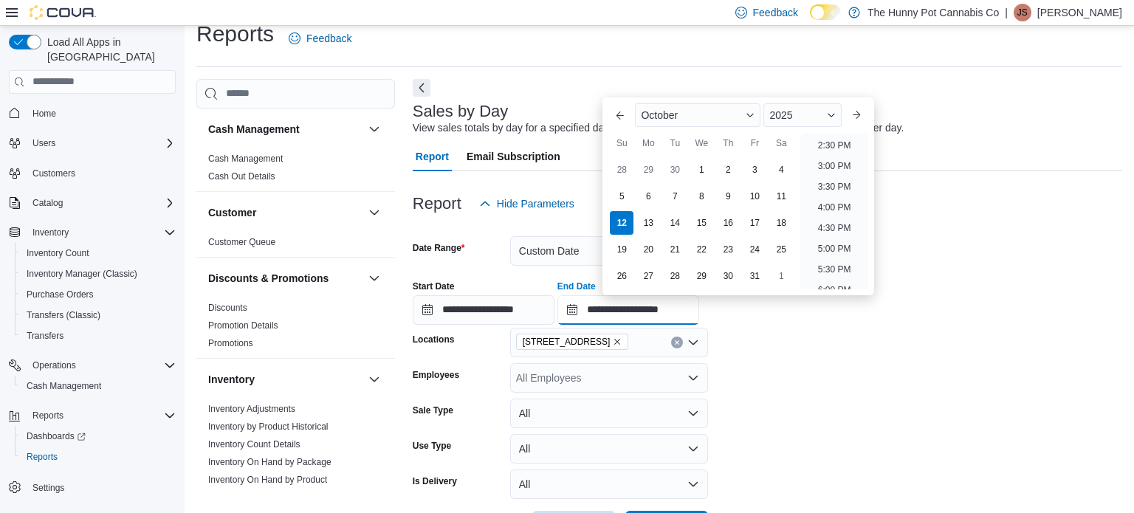
scroll to position [596, 0]
click at [832, 205] on li "4:00 PM" at bounding box center [834, 210] width 45 height 18
type input "**********"
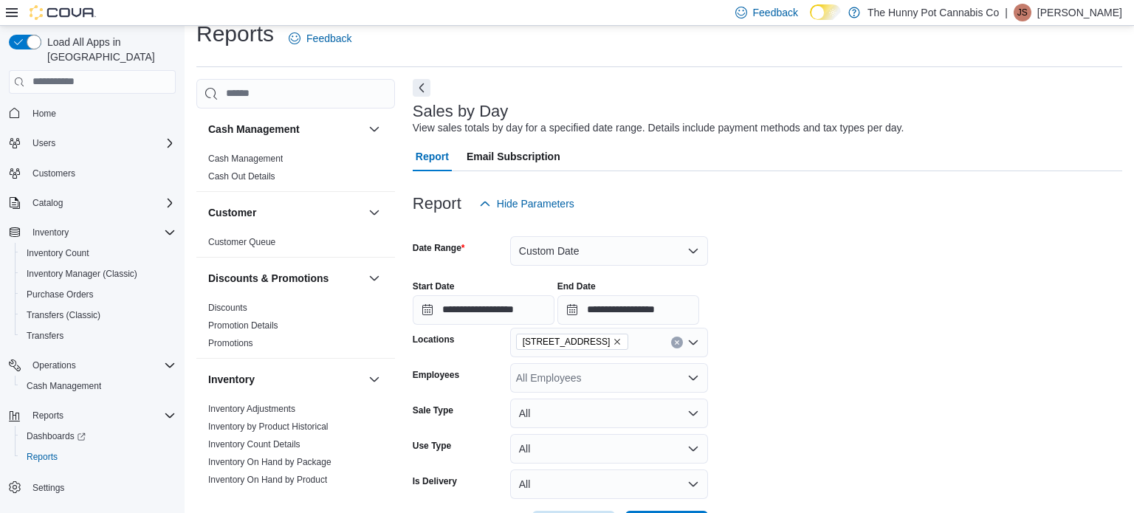
click at [872, 306] on div "**********" at bounding box center [767, 297] width 709 height 56
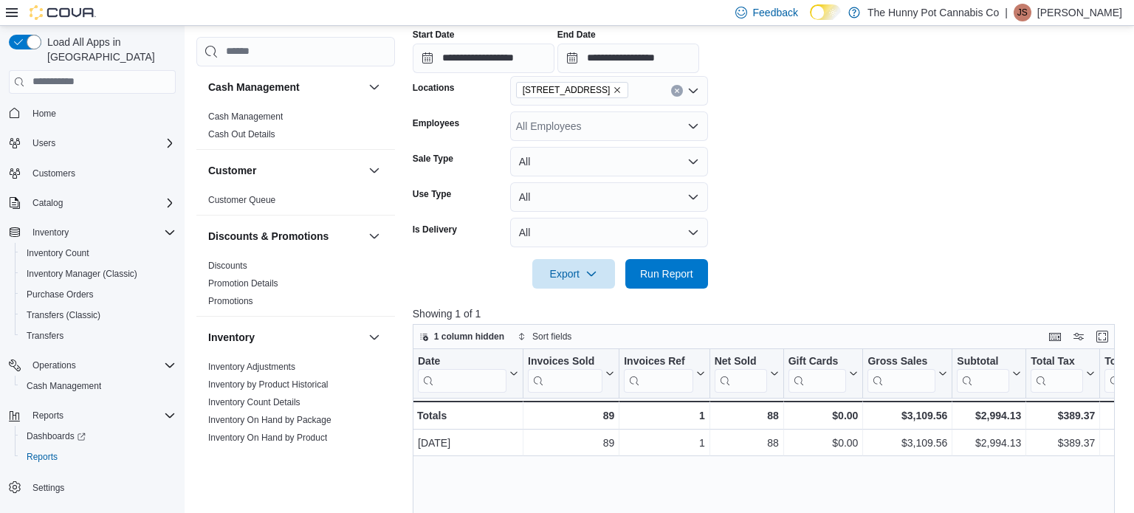
scroll to position [274, 0]
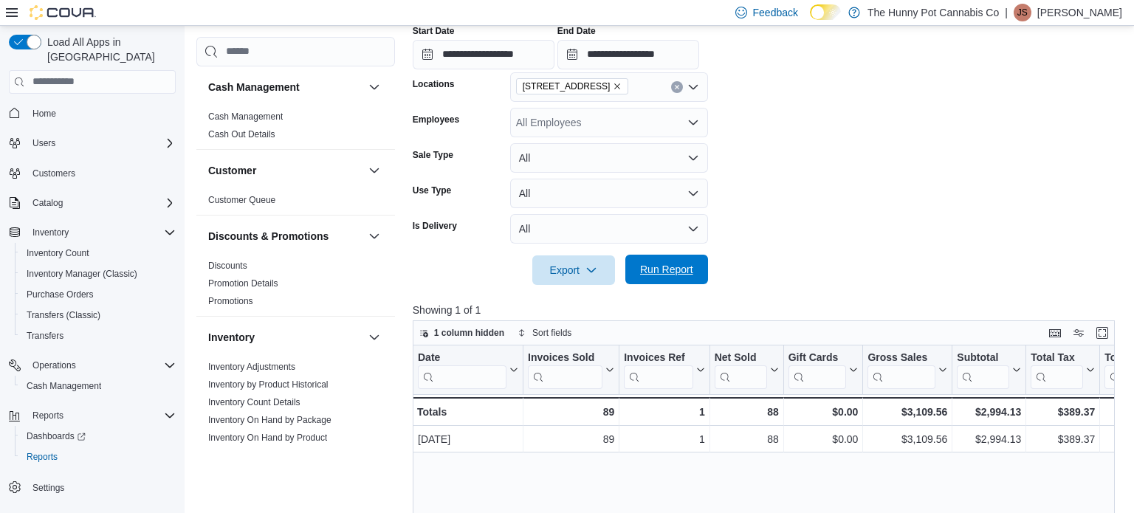
click at [691, 263] on span "Run Report" at bounding box center [666, 269] width 53 height 15
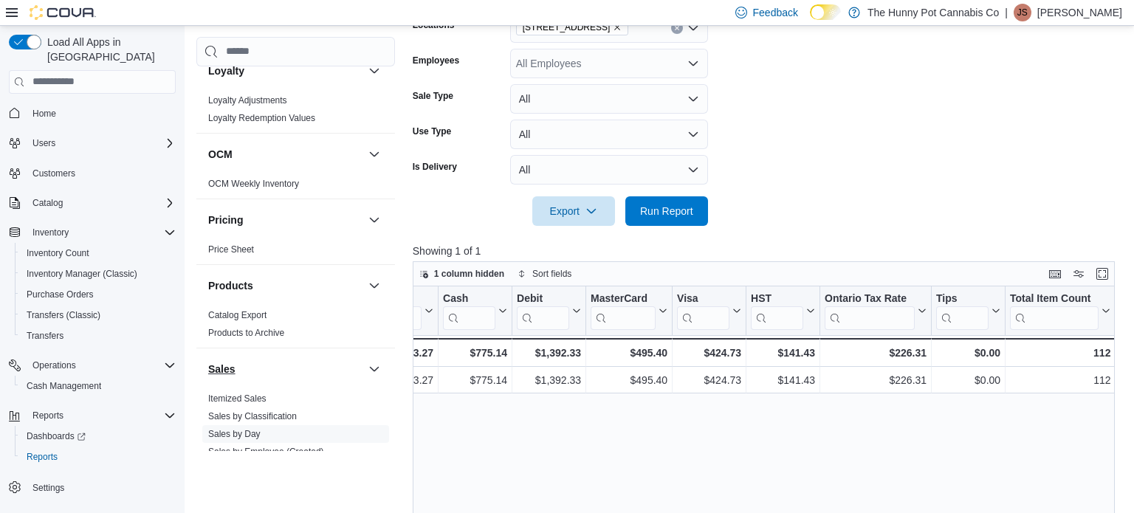
scroll to position [799, 0]
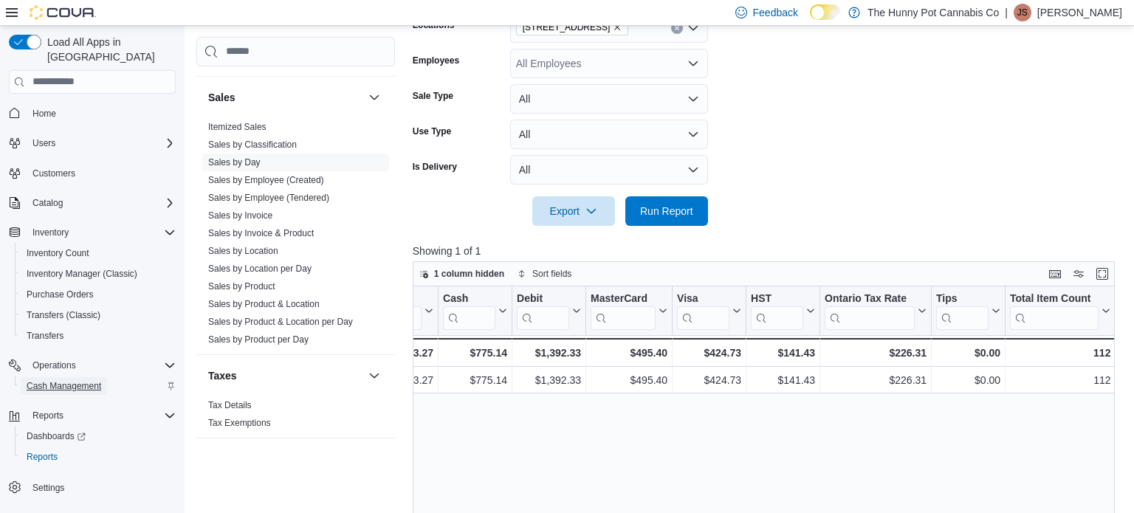
click at [54, 380] on span "Cash Management" at bounding box center [64, 386] width 75 height 12
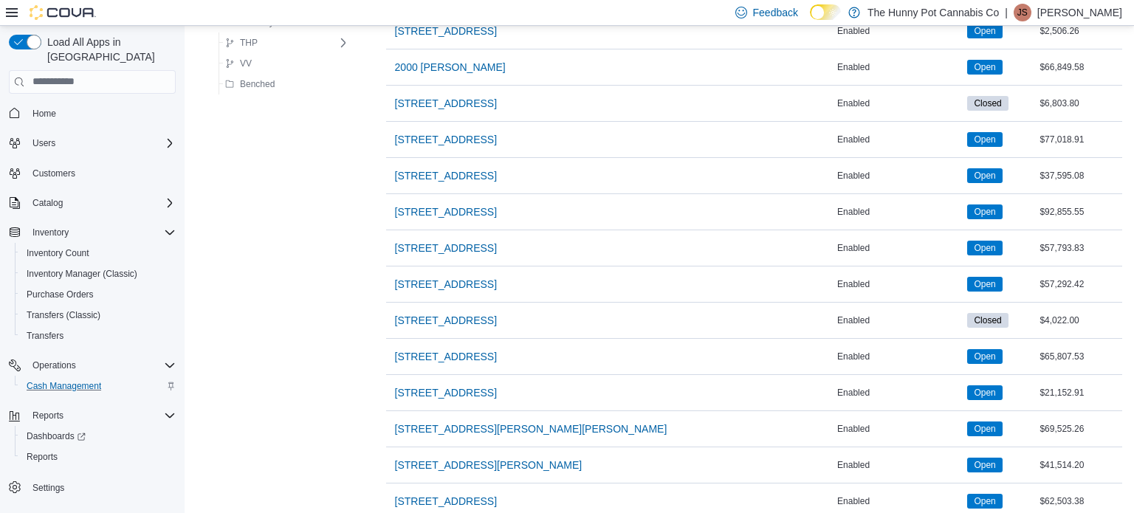
scroll to position [759, 0]
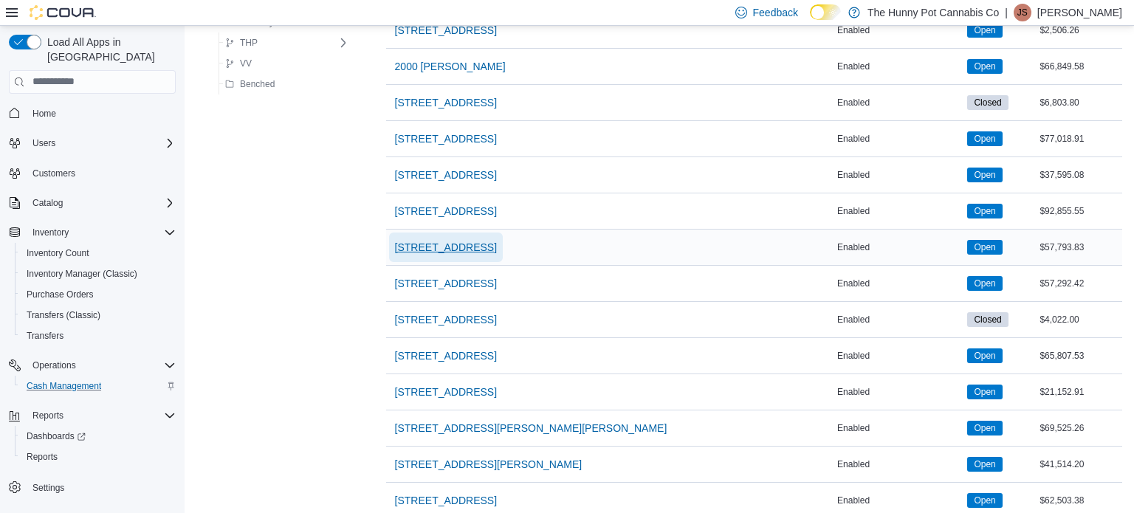
click at [407, 247] on span "[STREET_ADDRESS]" at bounding box center [446, 247] width 102 height 15
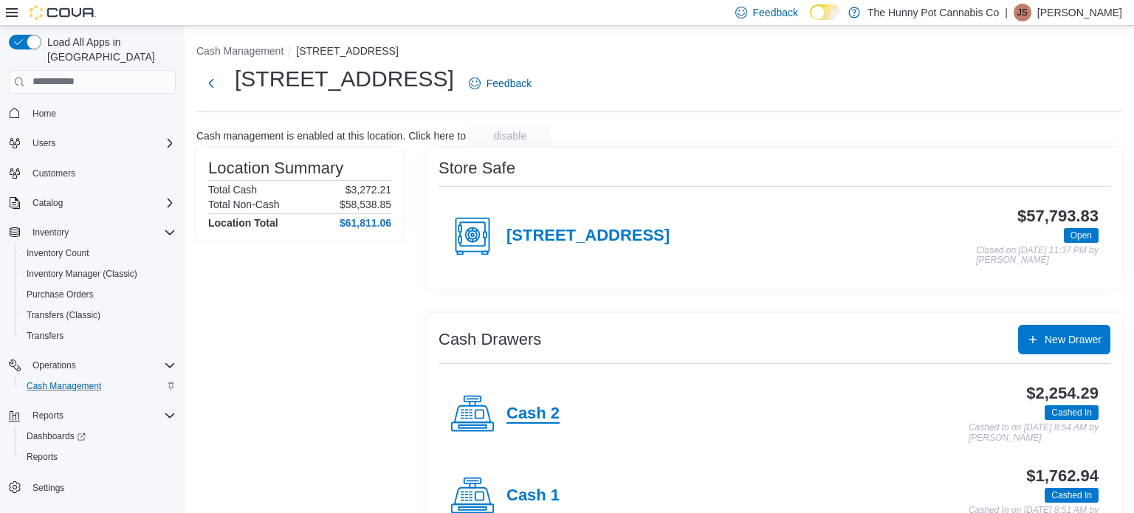
click at [542, 414] on h4 "Cash 2" at bounding box center [532, 413] width 53 height 19
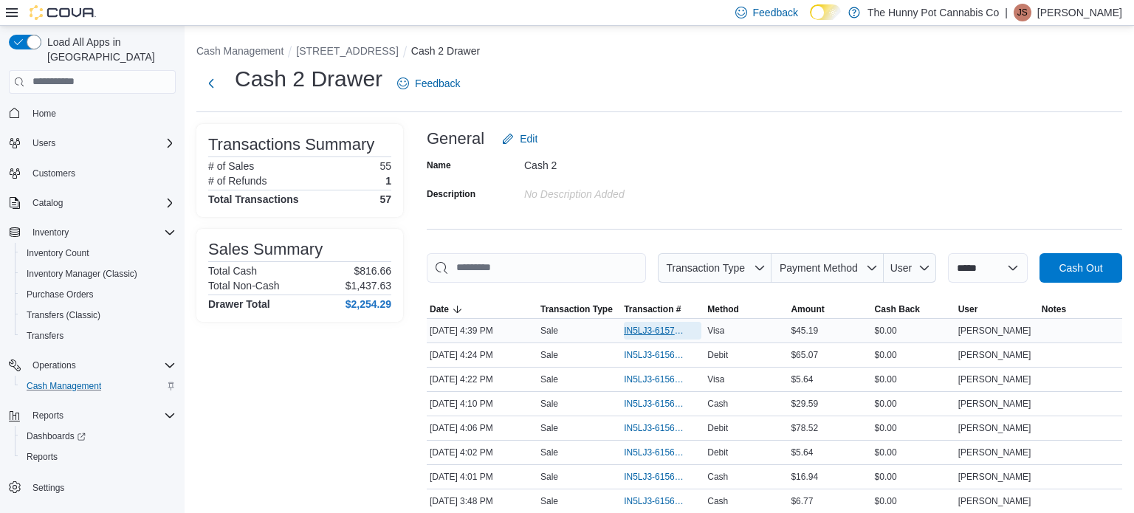
click at [636, 335] on span "IN5LJ3-6157011" at bounding box center [655, 331] width 63 height 12
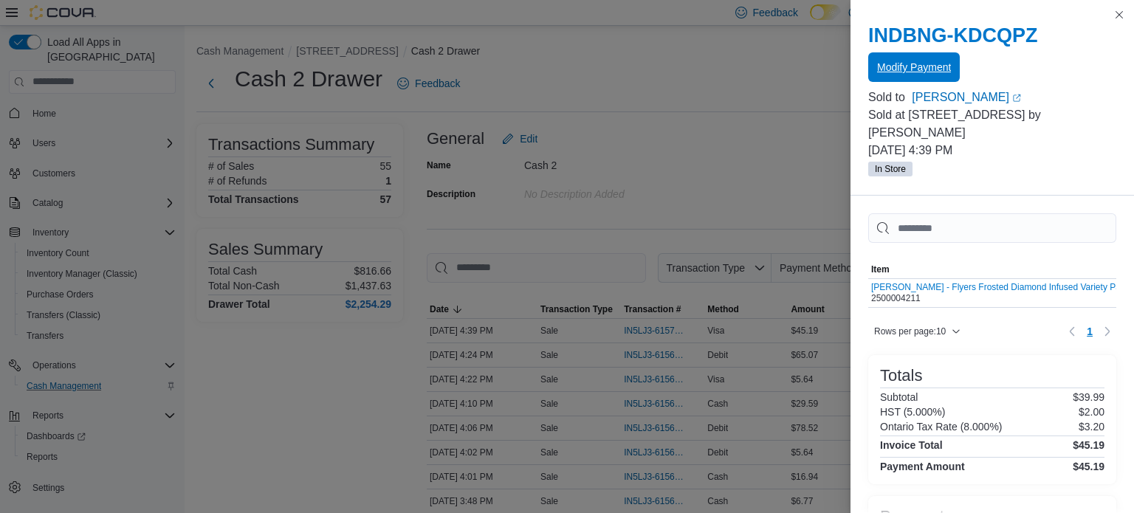
click at [913, 61] on span "Modify Payment" at bounding box center [914, 67] width 74 height 15
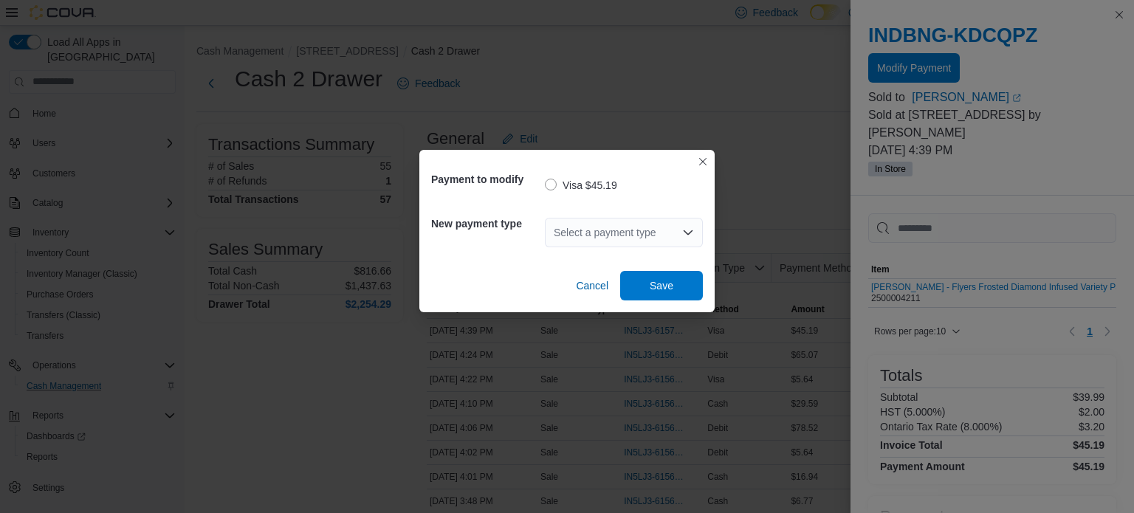
click at [675, 239] on div "Select a payment type" at bounding box center [624, 233] width 158 height 30
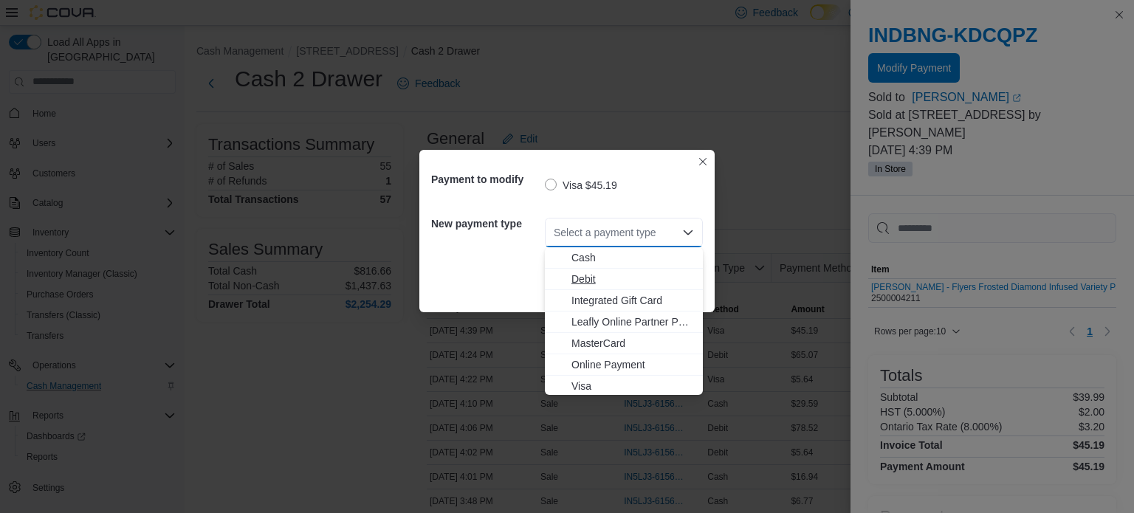
click at [591, 275] on span "Debit" at bounding box center [632, 279] width 123 height 15
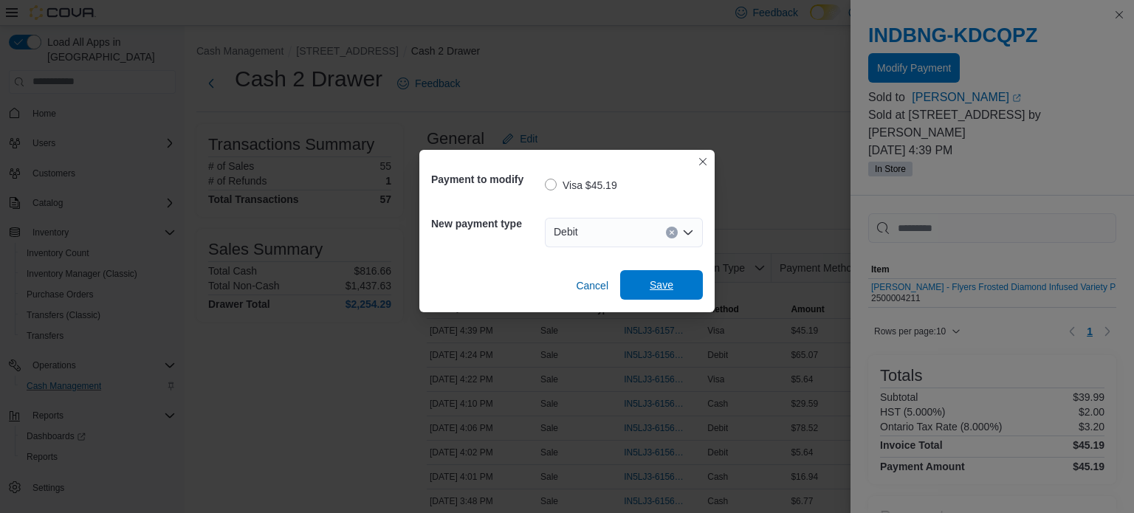
click at [631, 281] on span "Save" at bounding box center [661, 285] width 65 height 30
